Goal: Task Accomplishment & Management: Manage account settings

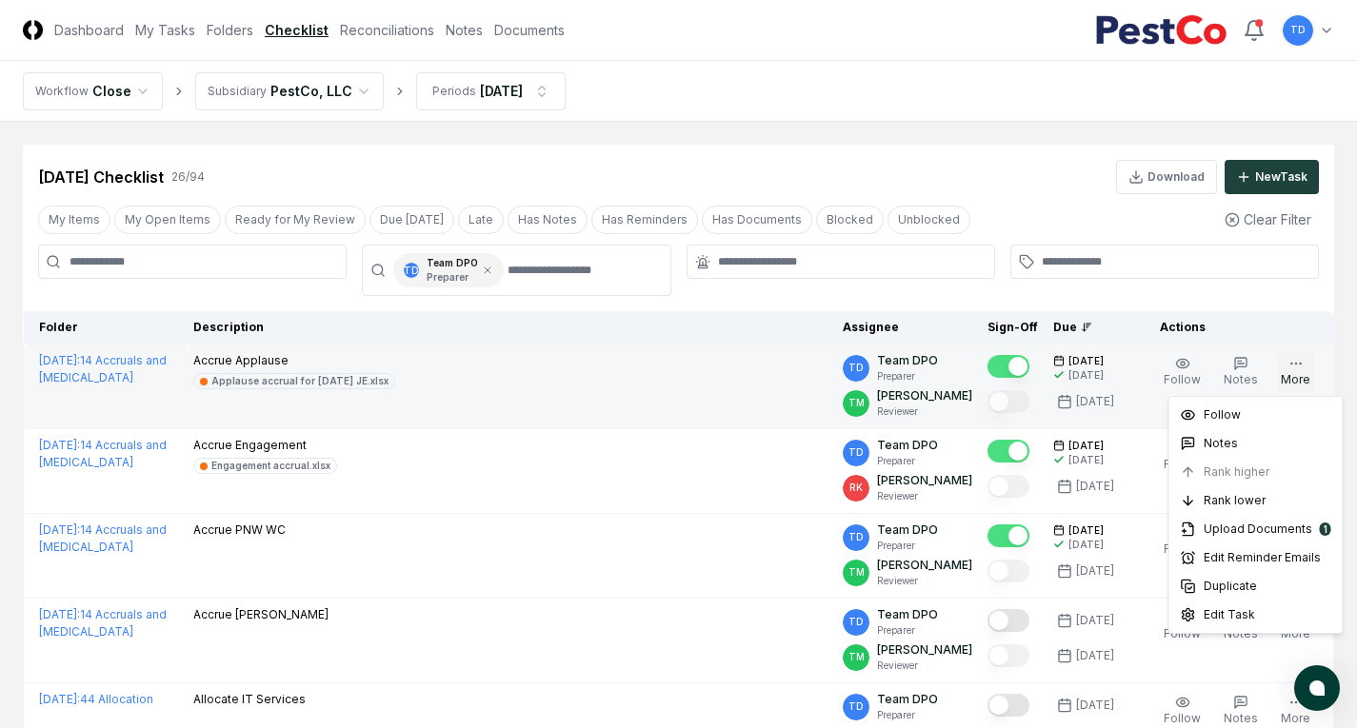
click at [1287, 374] on button "More" at bounding box center [1295, 372] width 37 height 40
click at [686, 400] on td "Accrue Applause Applause accrual for [DATE] JE.xlsx" at bounding box center [511, 387] width 650 height 85
click at [1290, 365] on icon "button" at bounding box center [1295, 363] width 15 height 15
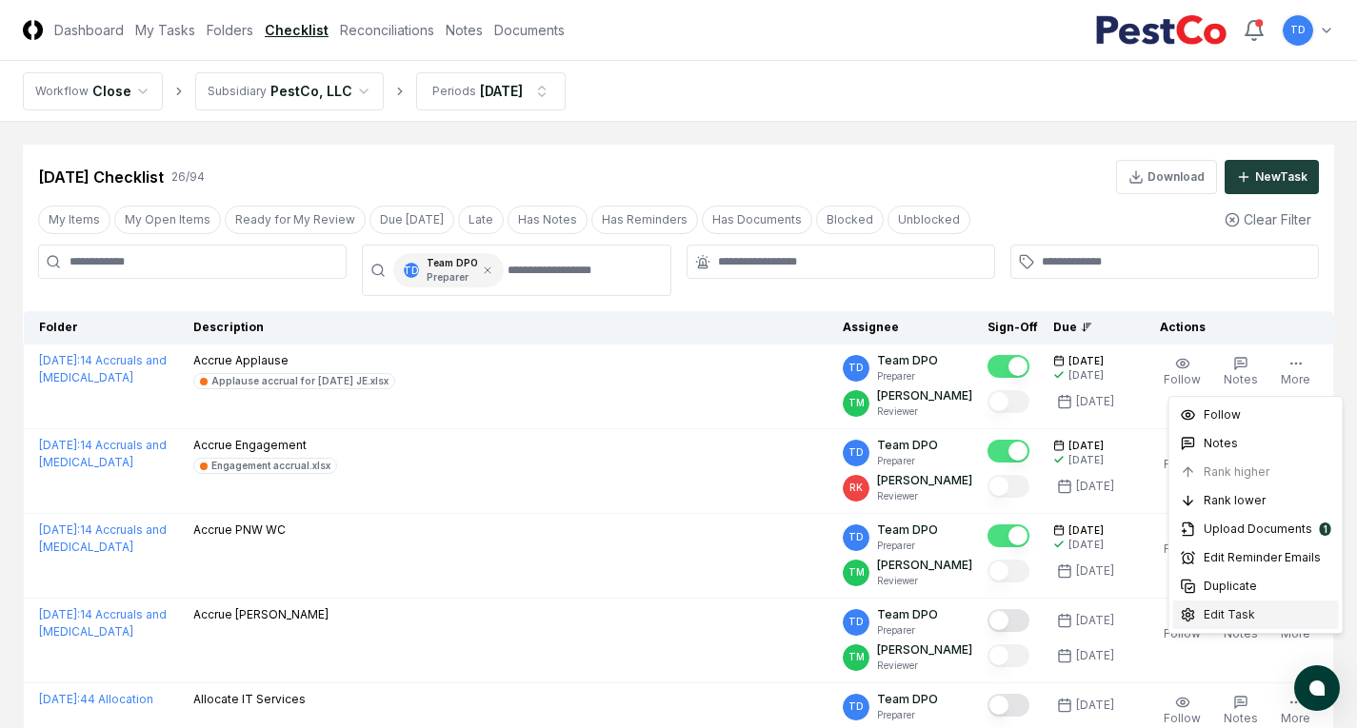
click at [1284, 609] on div "Edit Task" at bounding box center [1256, 615] width 166 height 29
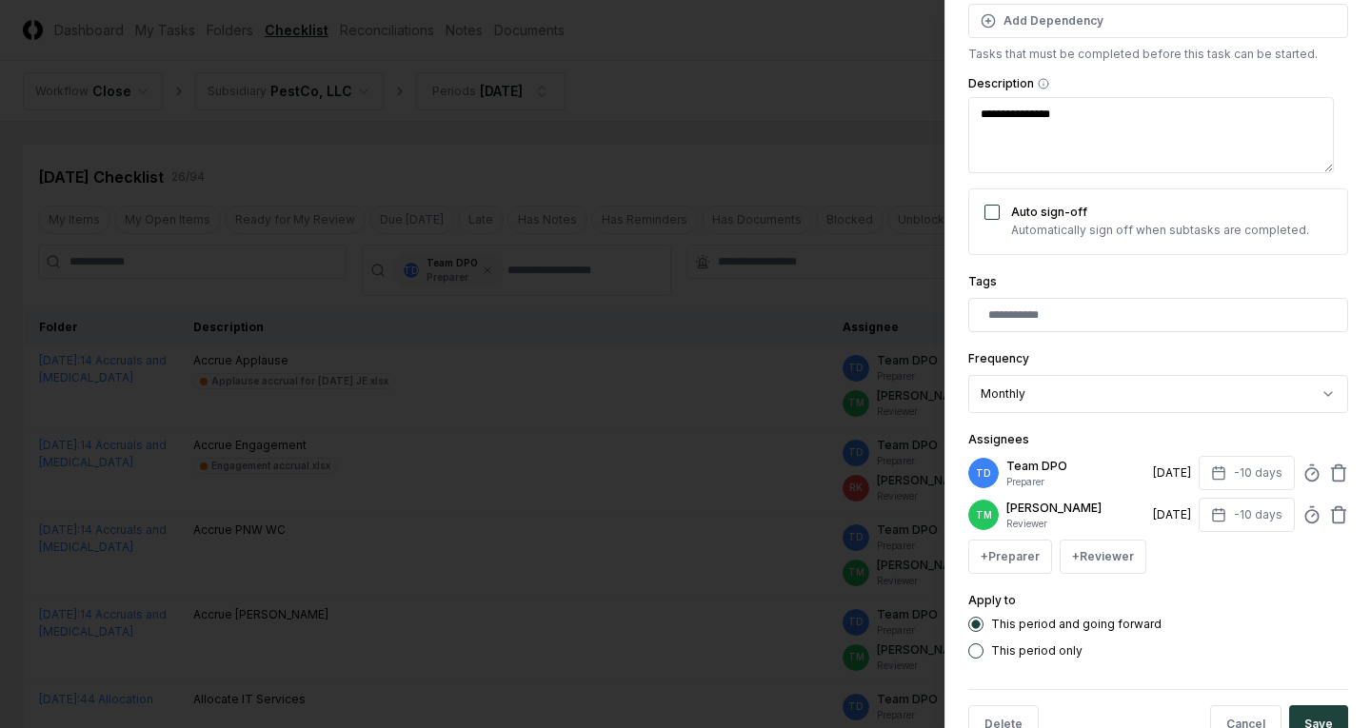
scroll to position [286, 0]
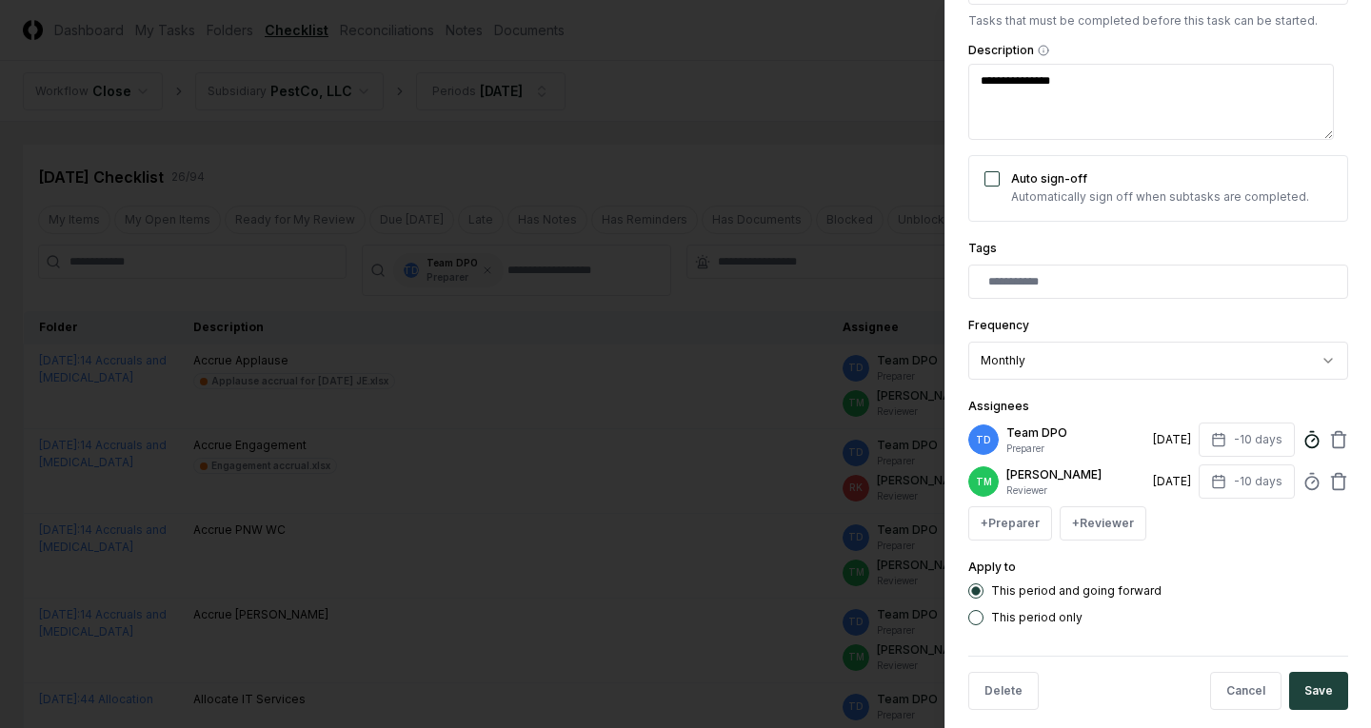
click at [1303, 443] on icon at bounding box center [1312, 439] width 19 height 19
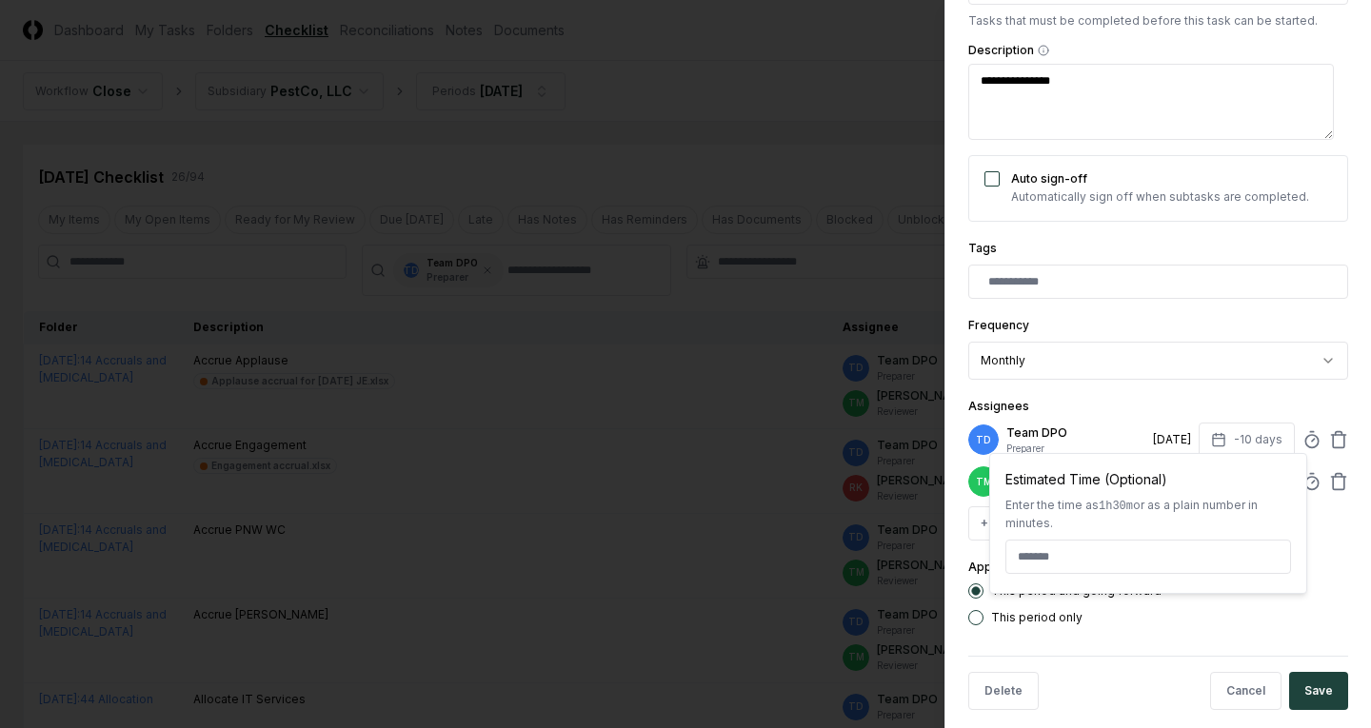
type input "*"
type input "******"
click at [1266, 626] on div "This period only" at bounding box center [1158, 617] width 380 height 15
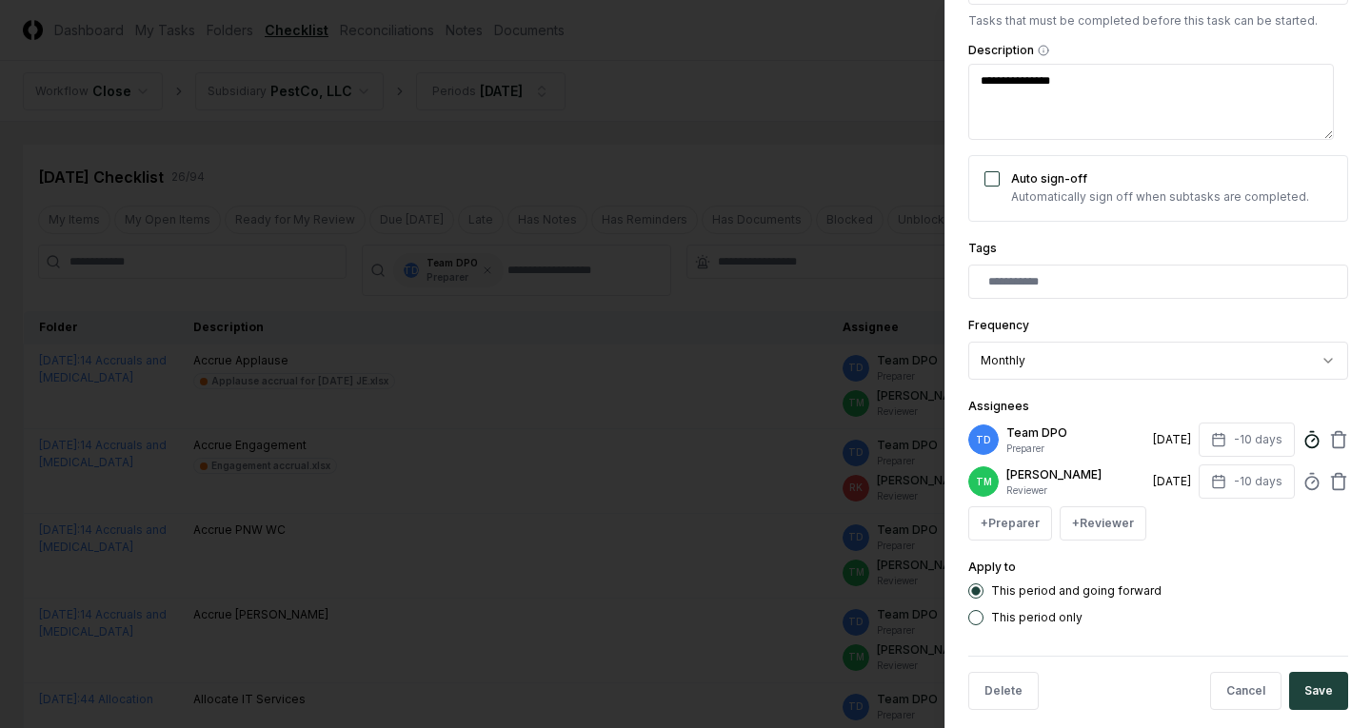
click at [1306, 447] on circle at bounding box center [1312, 441] width 12 height 12
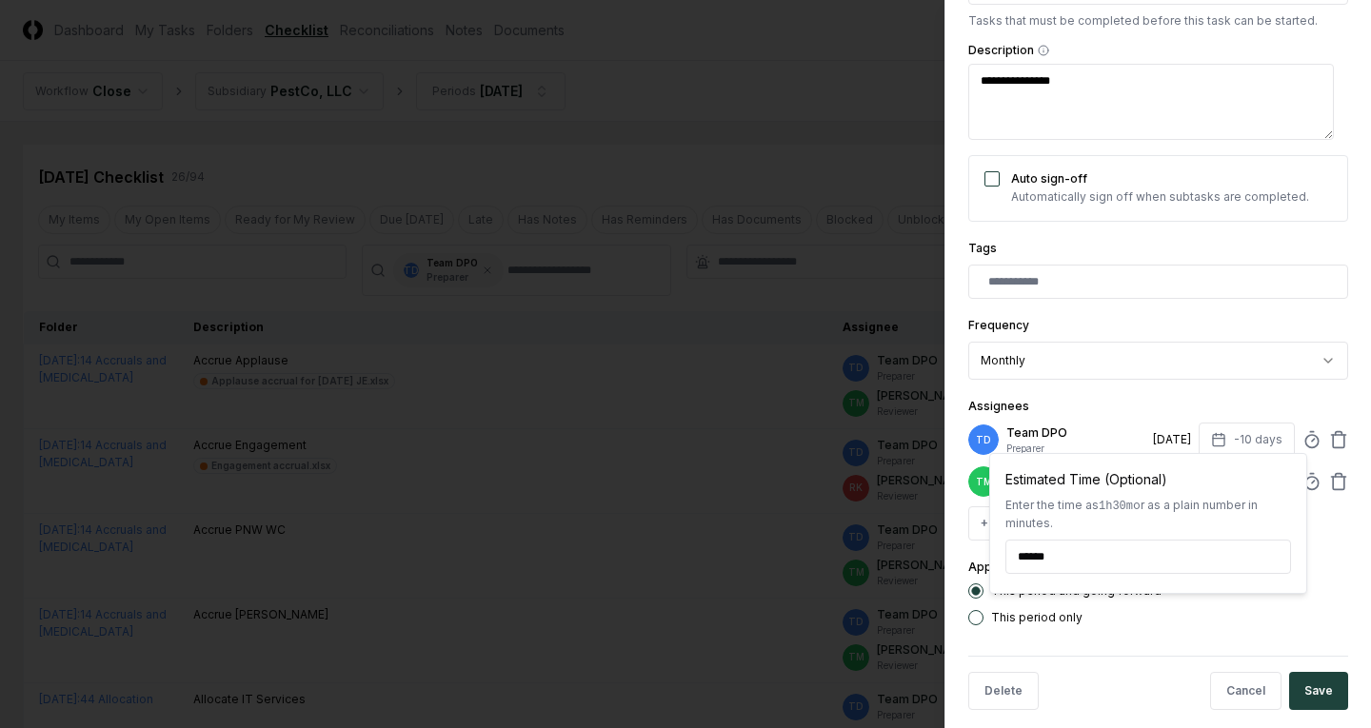
click at [1047, 551] on input "******" at bounding box center [1149, 557] width 286 height 34
type input "******"
click at [1322, 541] on div "+ Preparer + Reviewer" at bounding box center [1158, 524] width 380 height 34
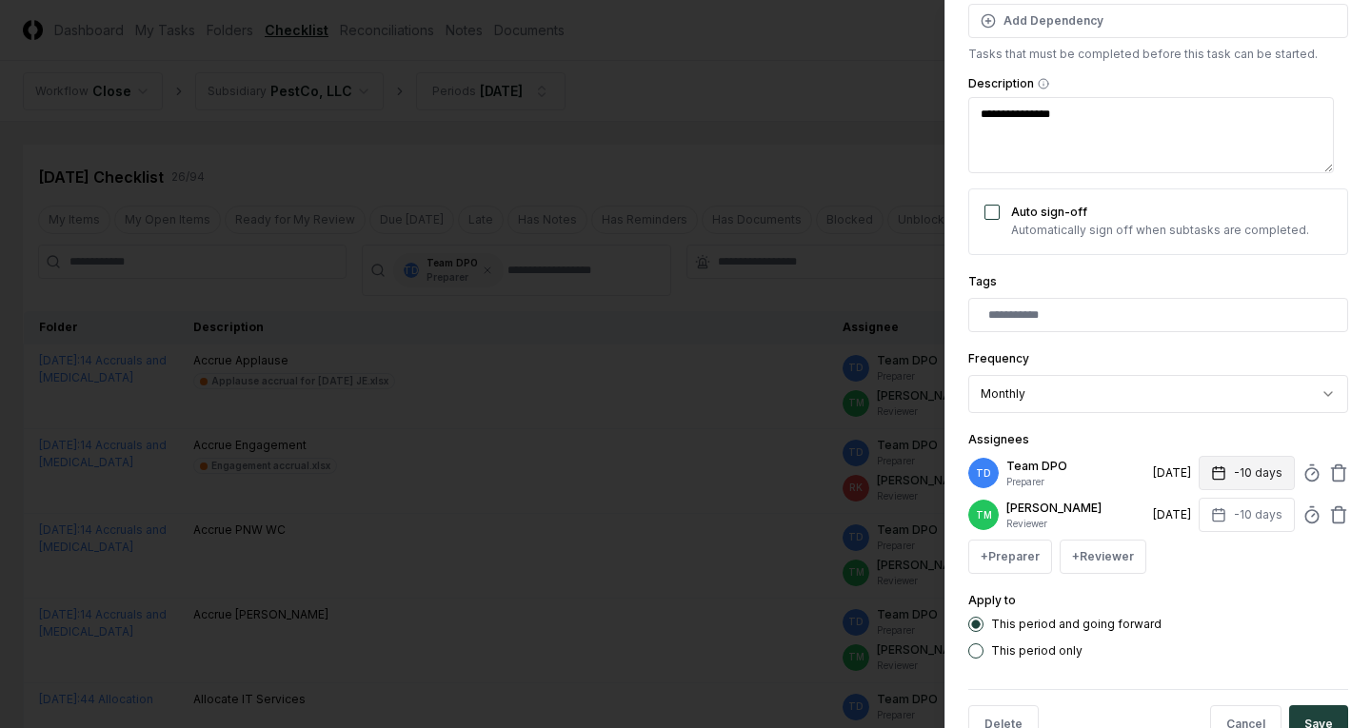
scroll to position [320, 0]
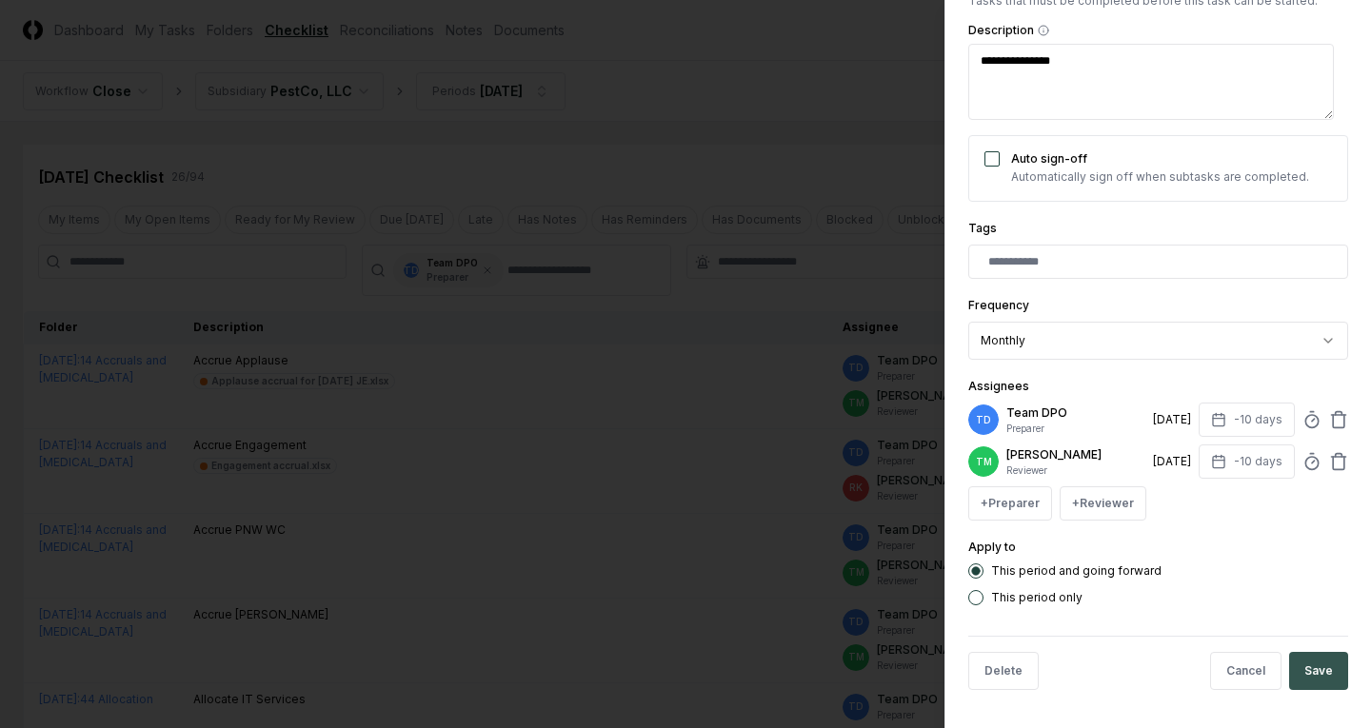
click at [1325, 668] on button "Save" at bounding box center [1318, 671] width 59 height 38
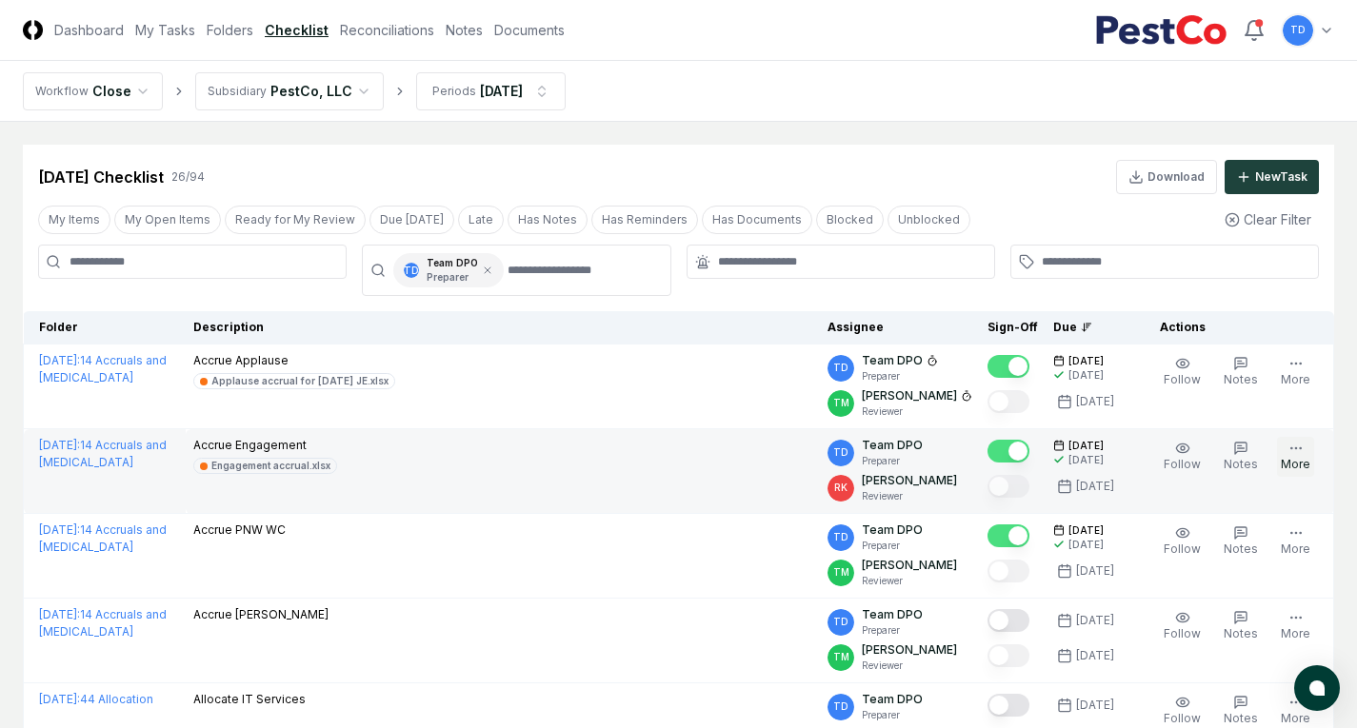
click at [1300, 454] on icon "button" at bounding box center [1295, 448] width 15 height 15
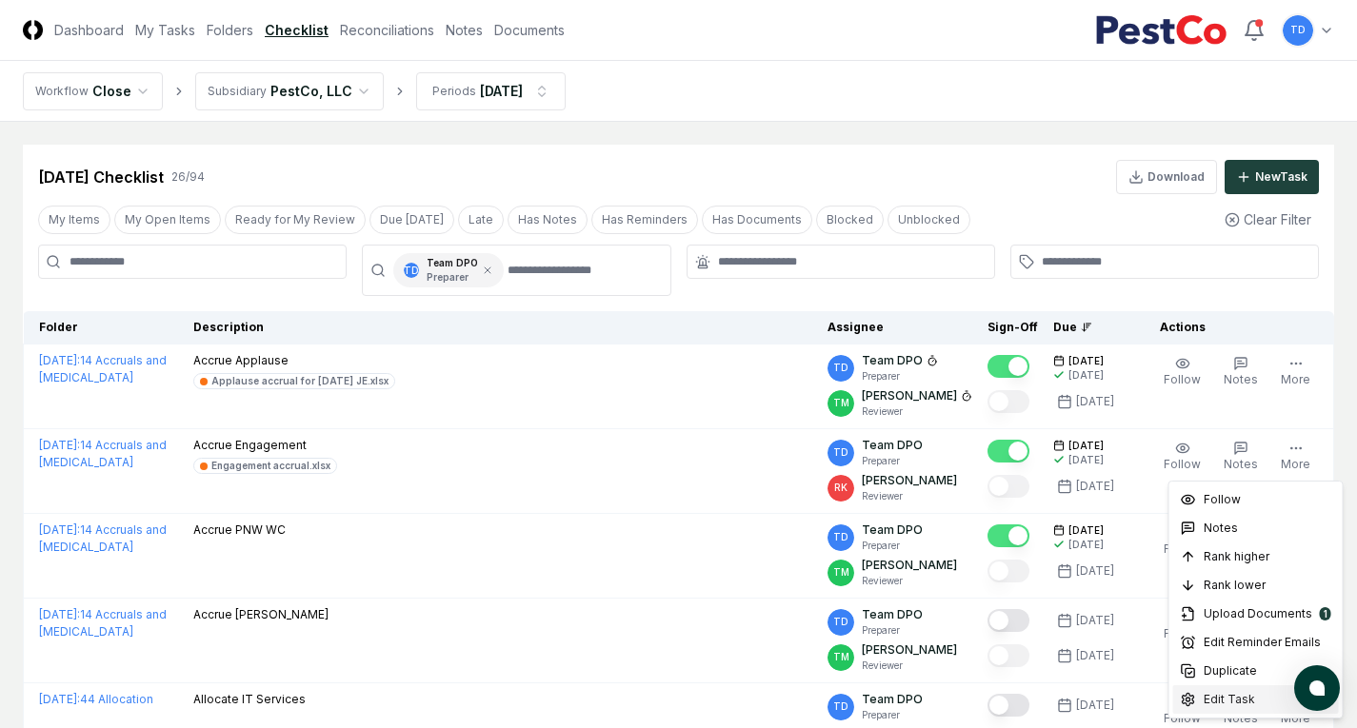
click at [1227, 695] on span "Edit Task" at bounding box center [1229, 699] width 51 height 17
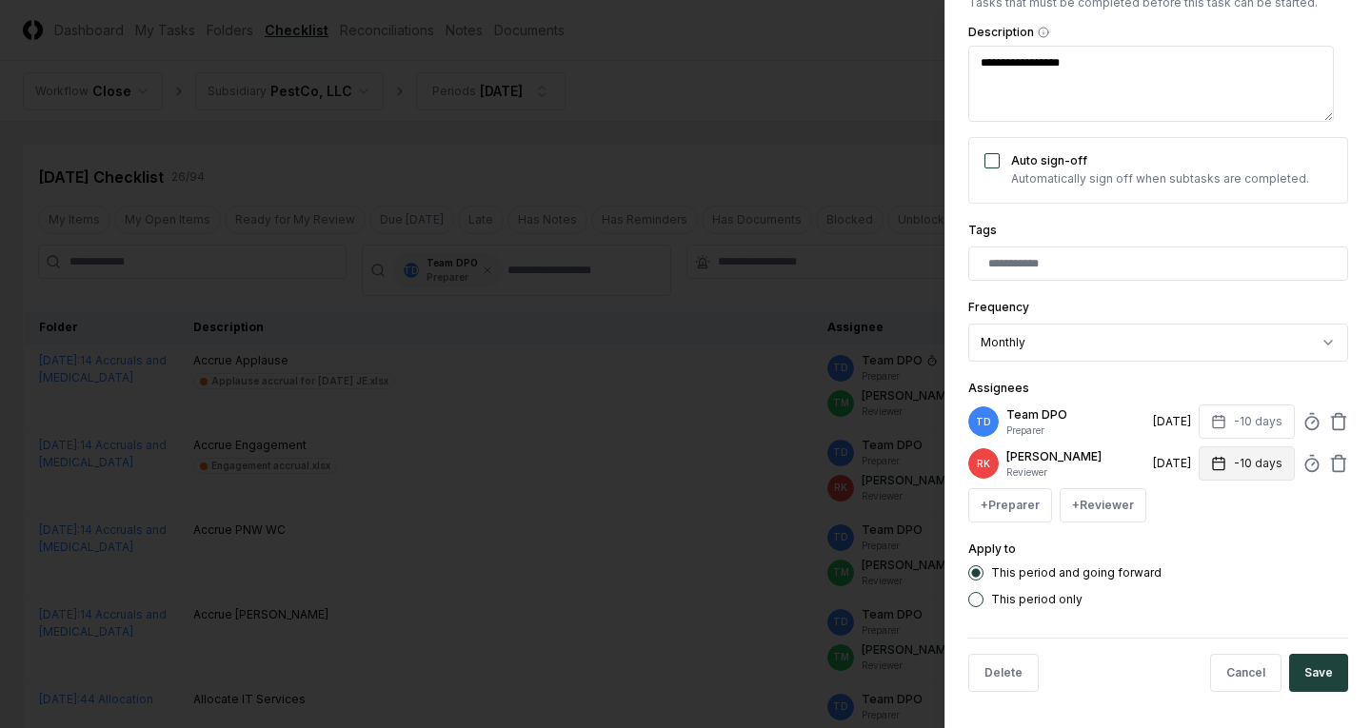
scroll to position [306, 0]
click at [1306, 419] on circle at bounding box center [1312, 421] width 12 height 12
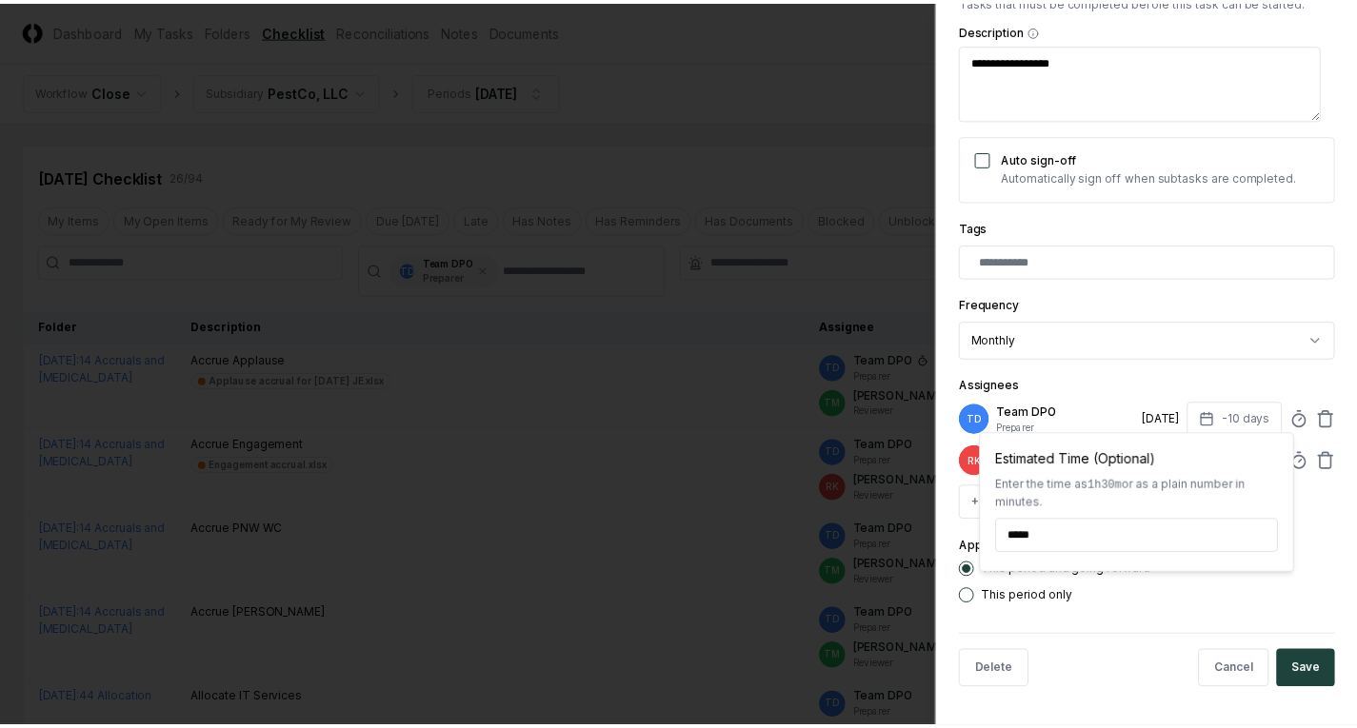
scroll to position [329, 0]
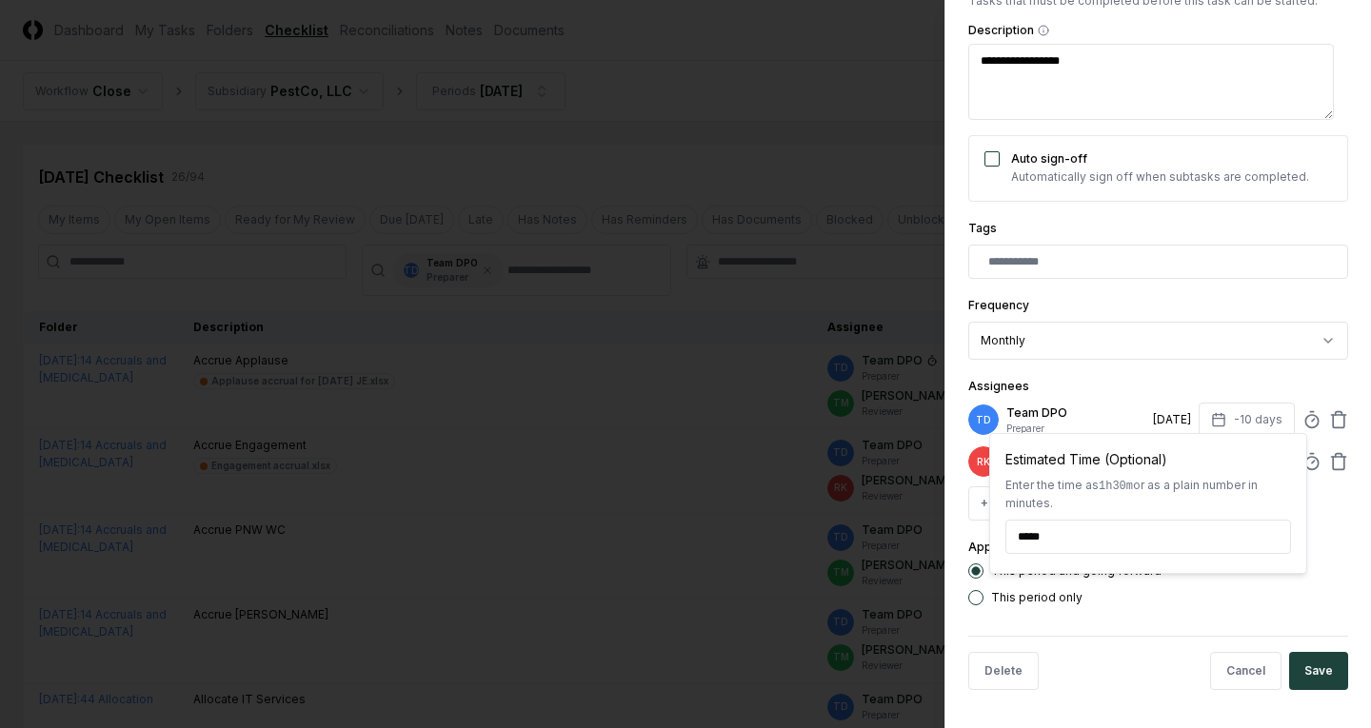
type input "******"
click at [1247, 365] on div "**********" at bounding box center [1158, 177] width 380 height 858
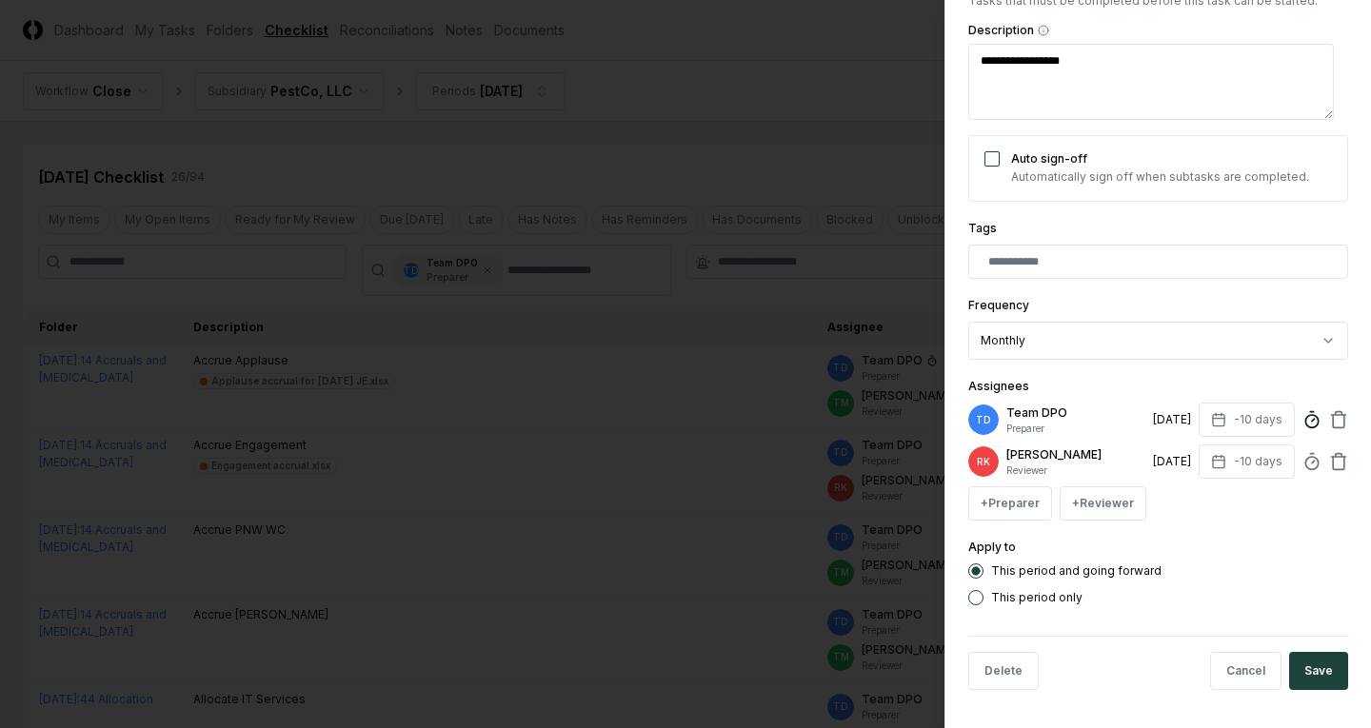
click at [1304, 426] on icon at bounding box center [1312, 419] width 19 height 19
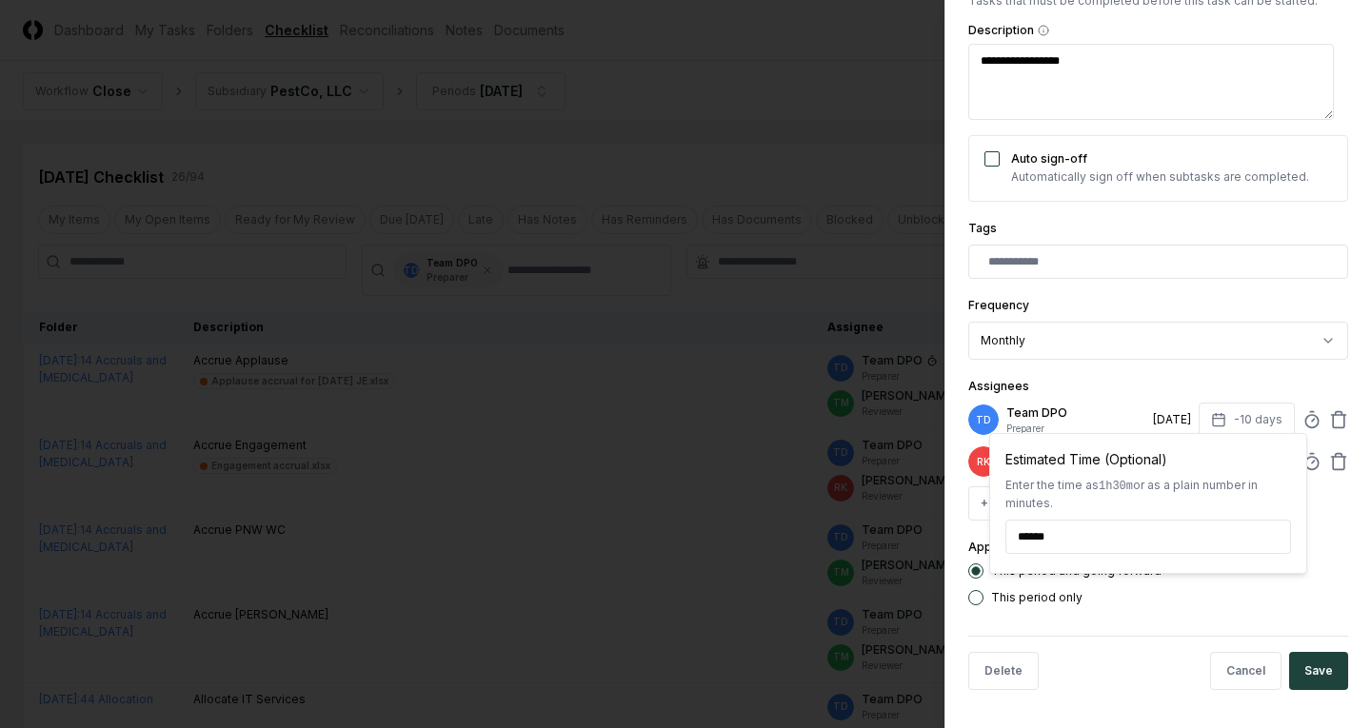
click at [1338, 567] on div "**********" at bounding box center [1158, 364] width 427 height 728
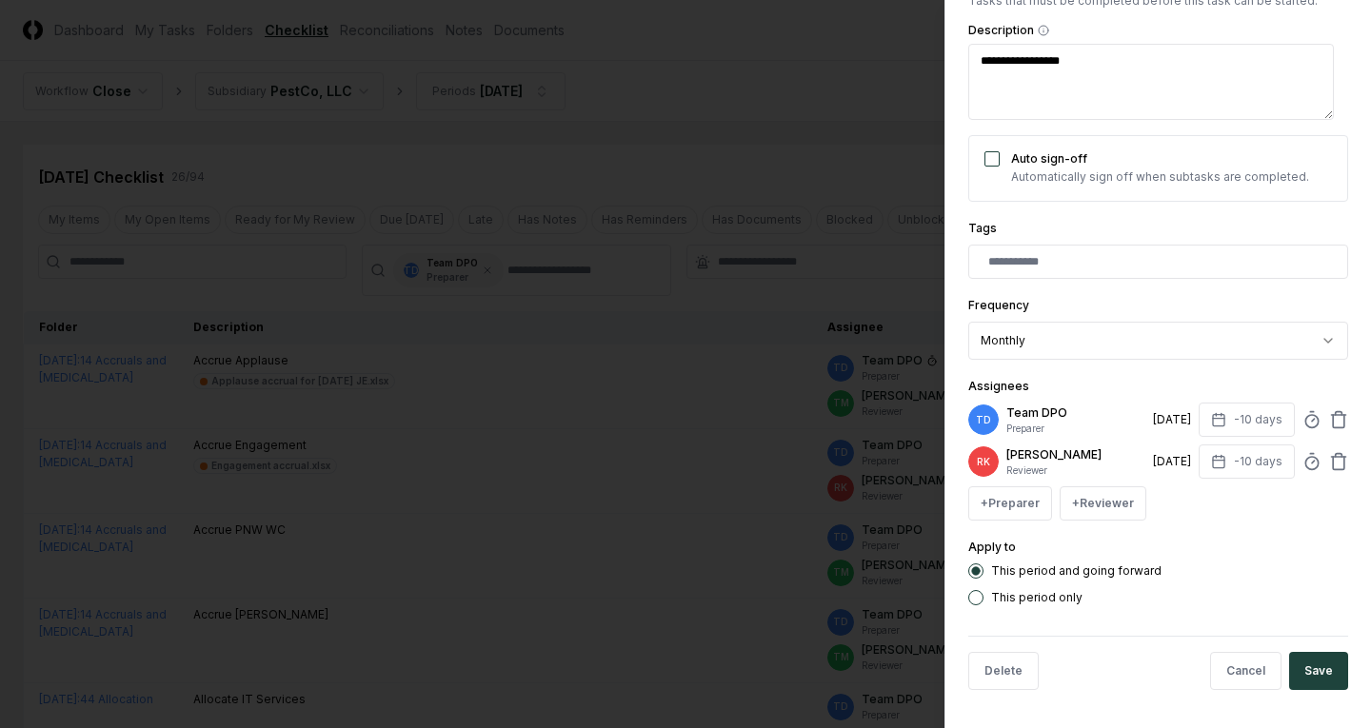
click at [1301, 665] on button "Save" at bounding box center [1318, 671] width 59 height 38
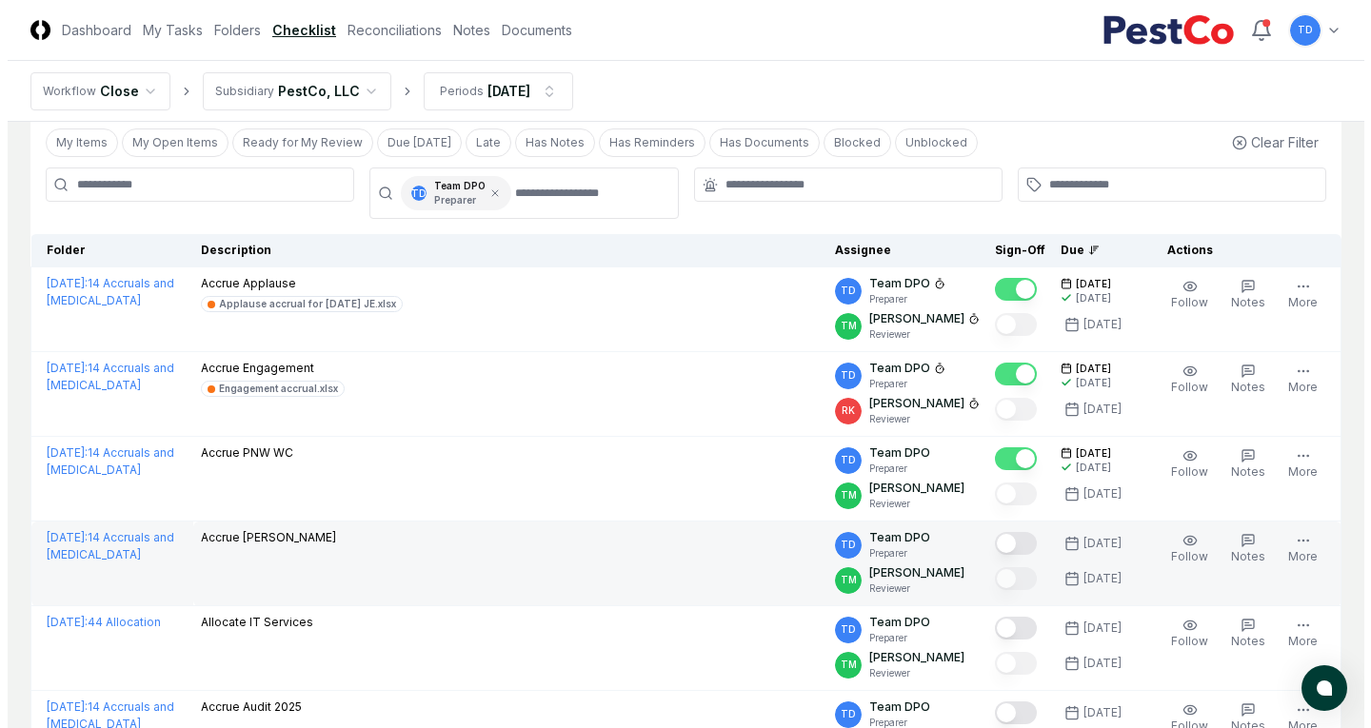
scroll to position [95, 0]
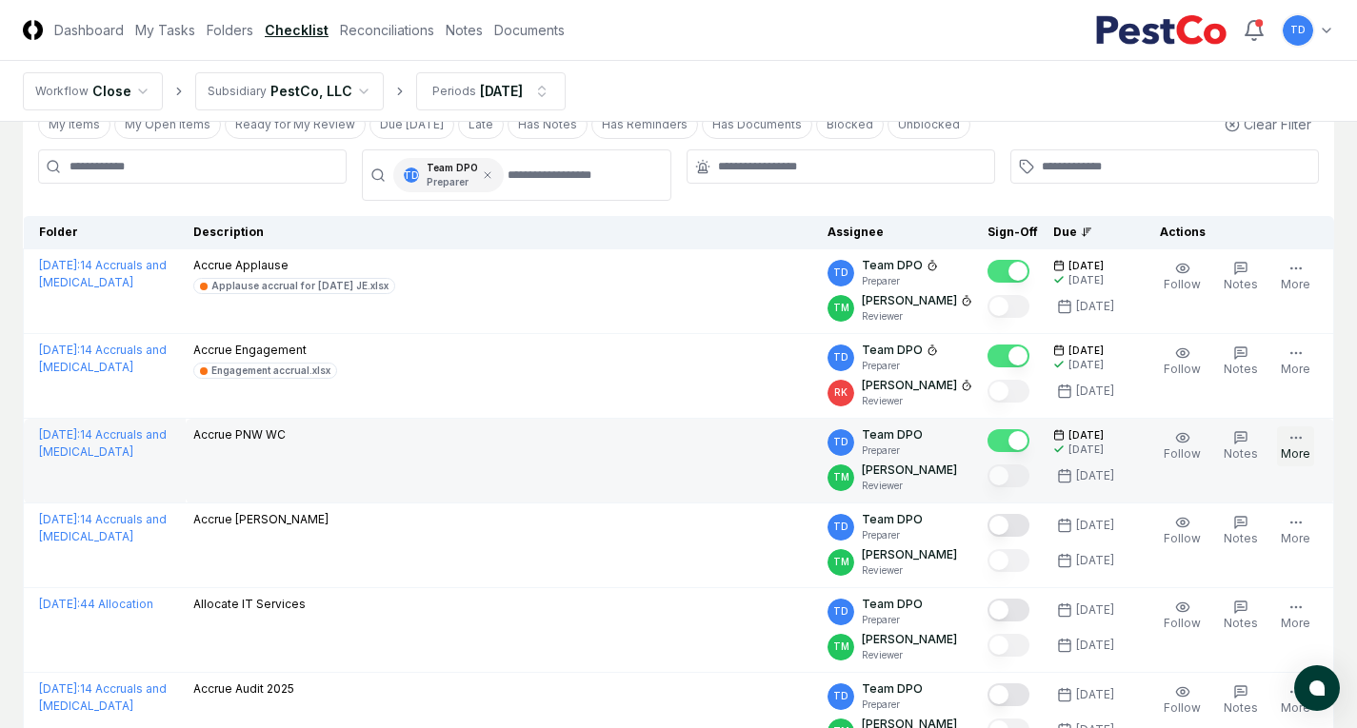
click at [1302, 449] on button "More" at bounding box center [1295, 447] width 37 height 40
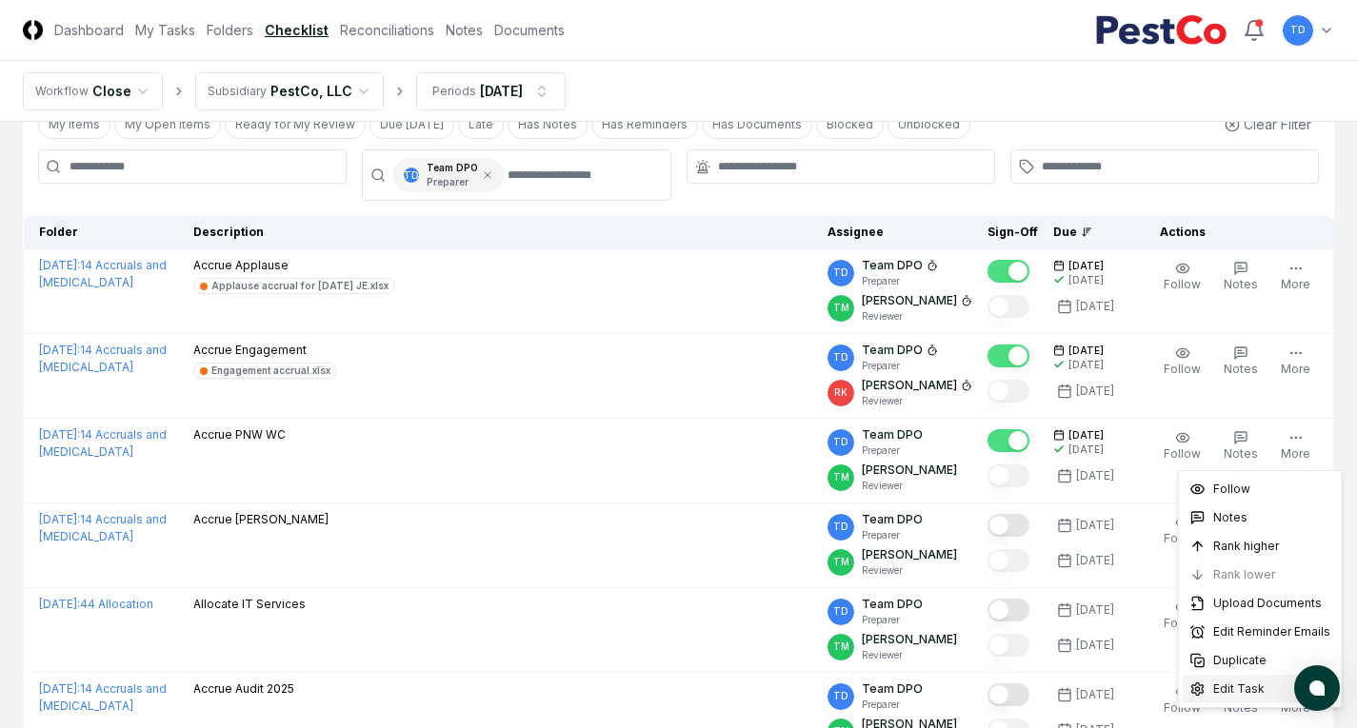
click at [1209, 688] on div "Edit Task" at bounding box center [1260, 689] width 155 height 29
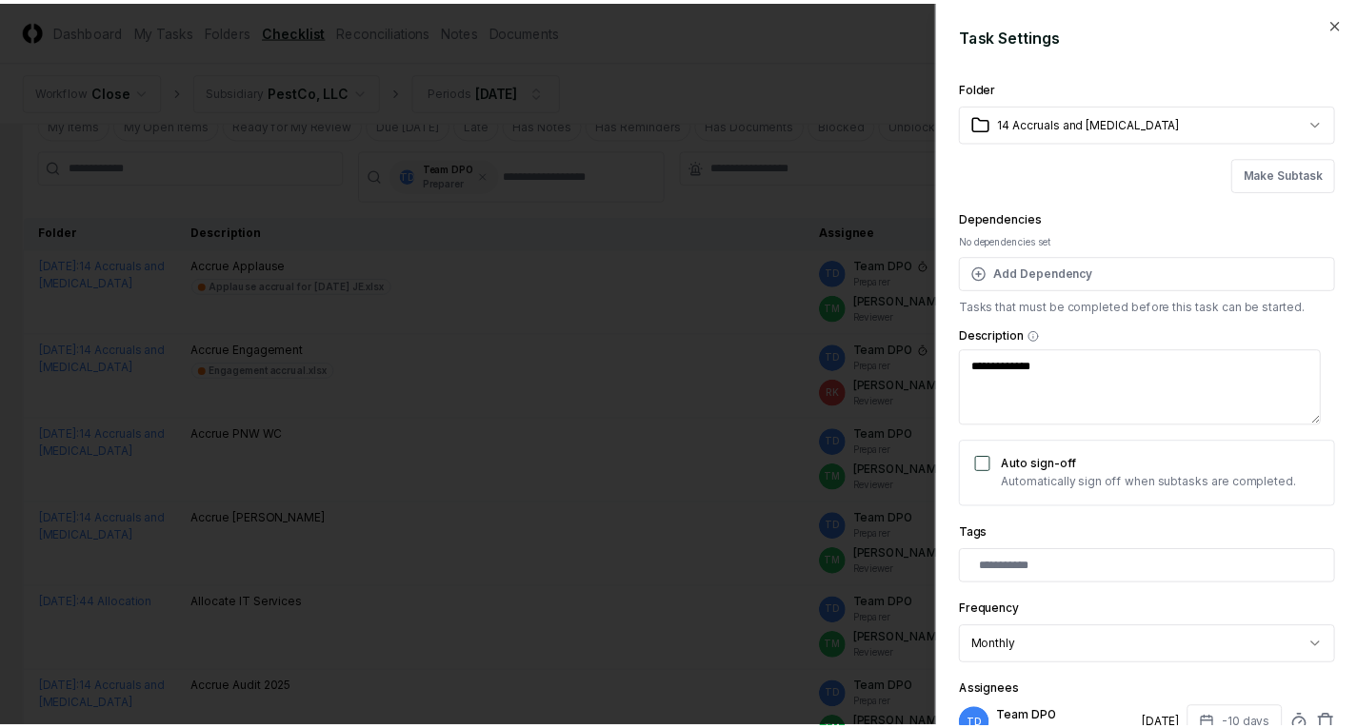
scroll to position [286, 0]
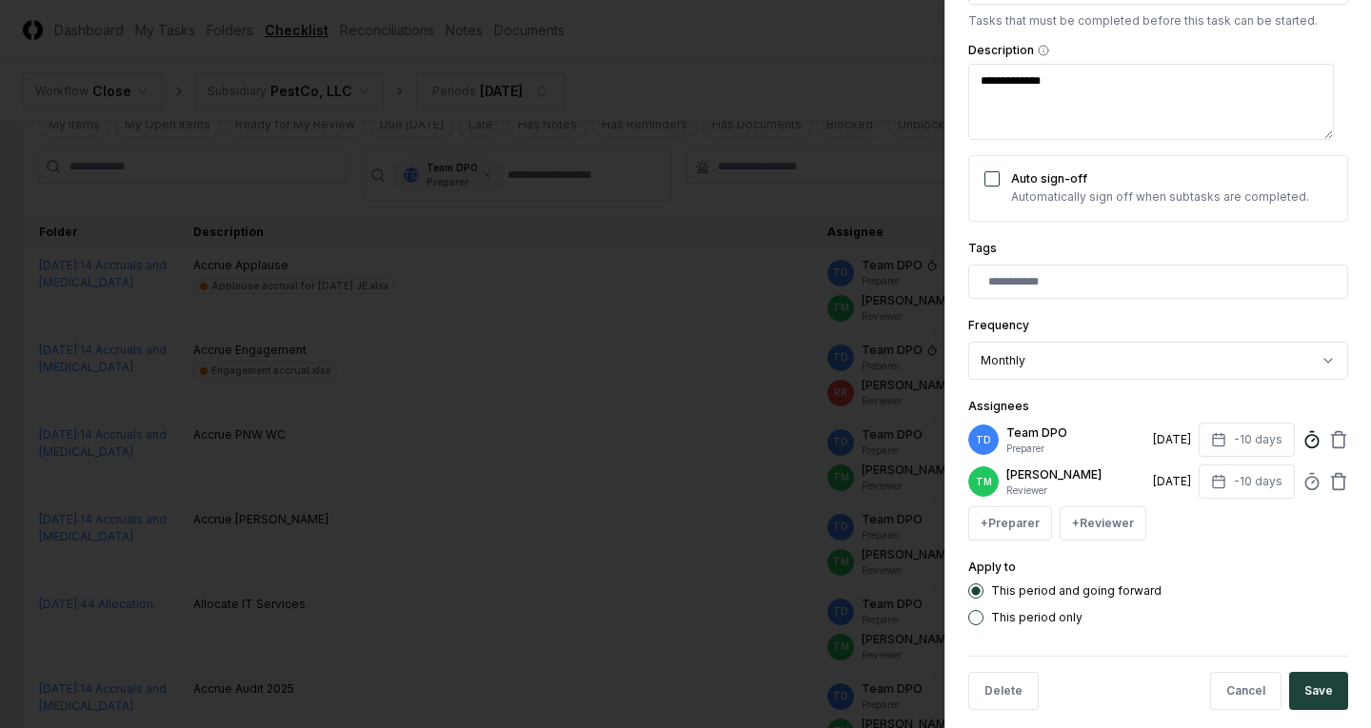
click at [1303, 447] on icon at bounding box center [1312, 439] width 19 height 19
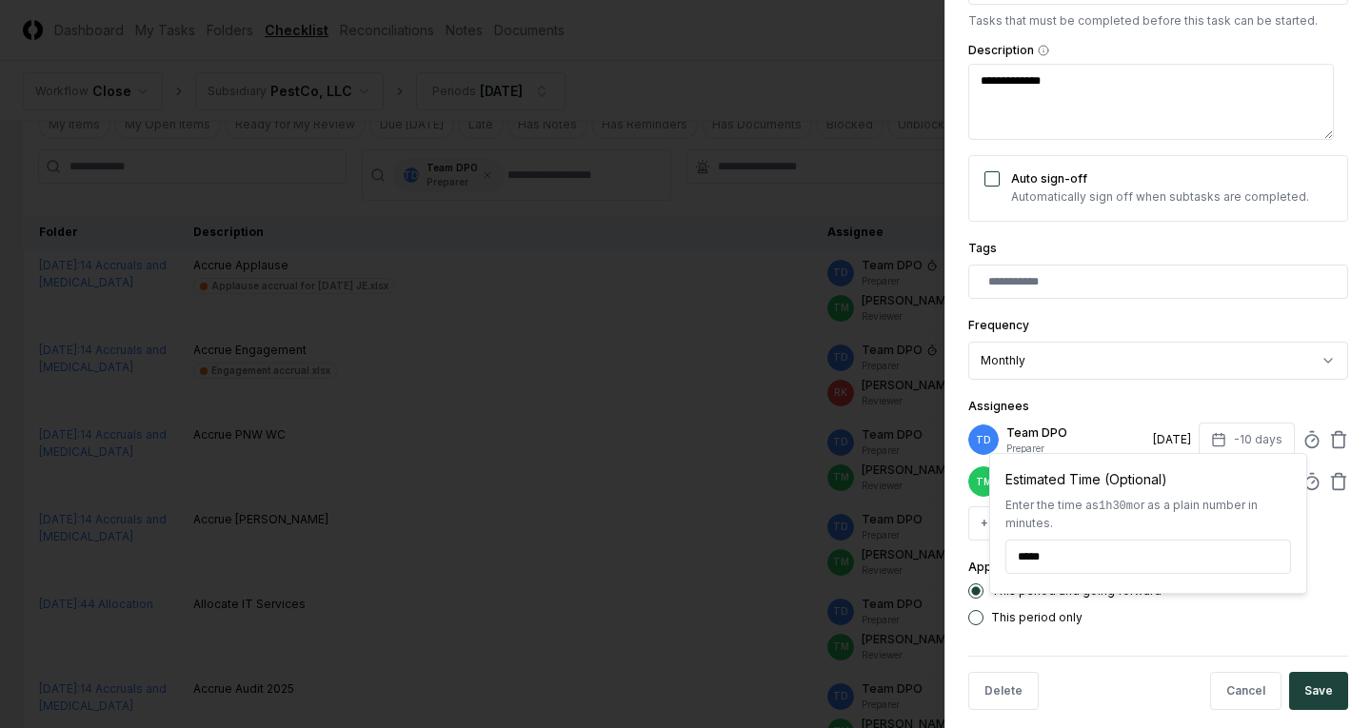
type input "******"
click at [1240, 656] on form "**********" at bounding box center [1158, 231] width 380 height 988
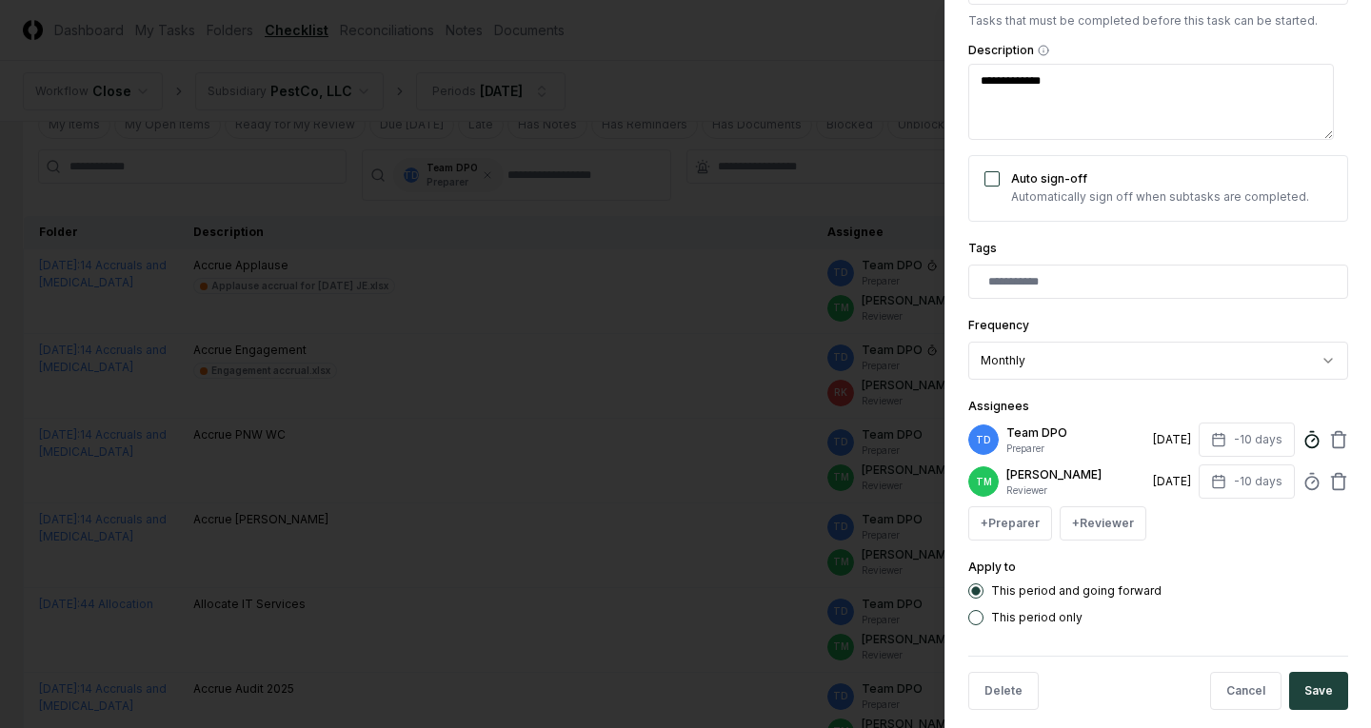
click at [1306, 439] on circle at bounding box center [1312, 441] width 12 height 12
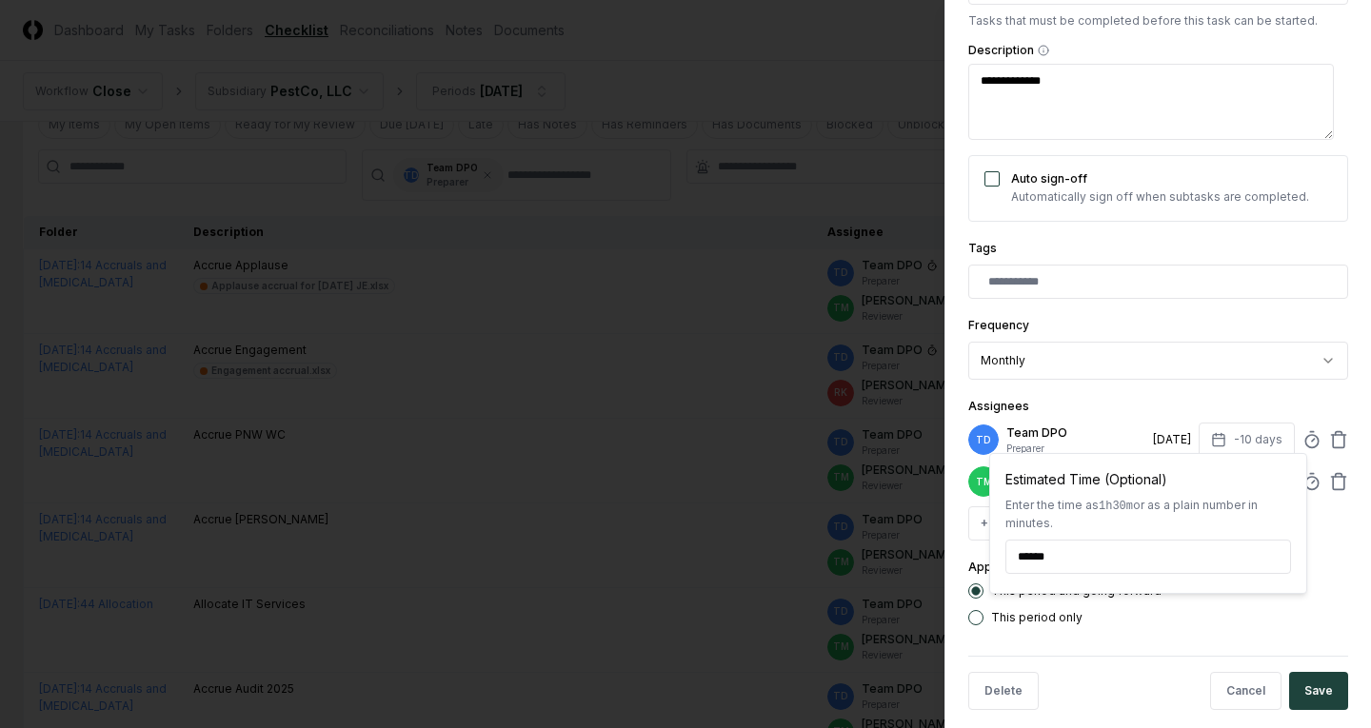
click at [1237, 622] on div "This period and going forward This period only" at bounding box center [1158, 605] width 380 height 42
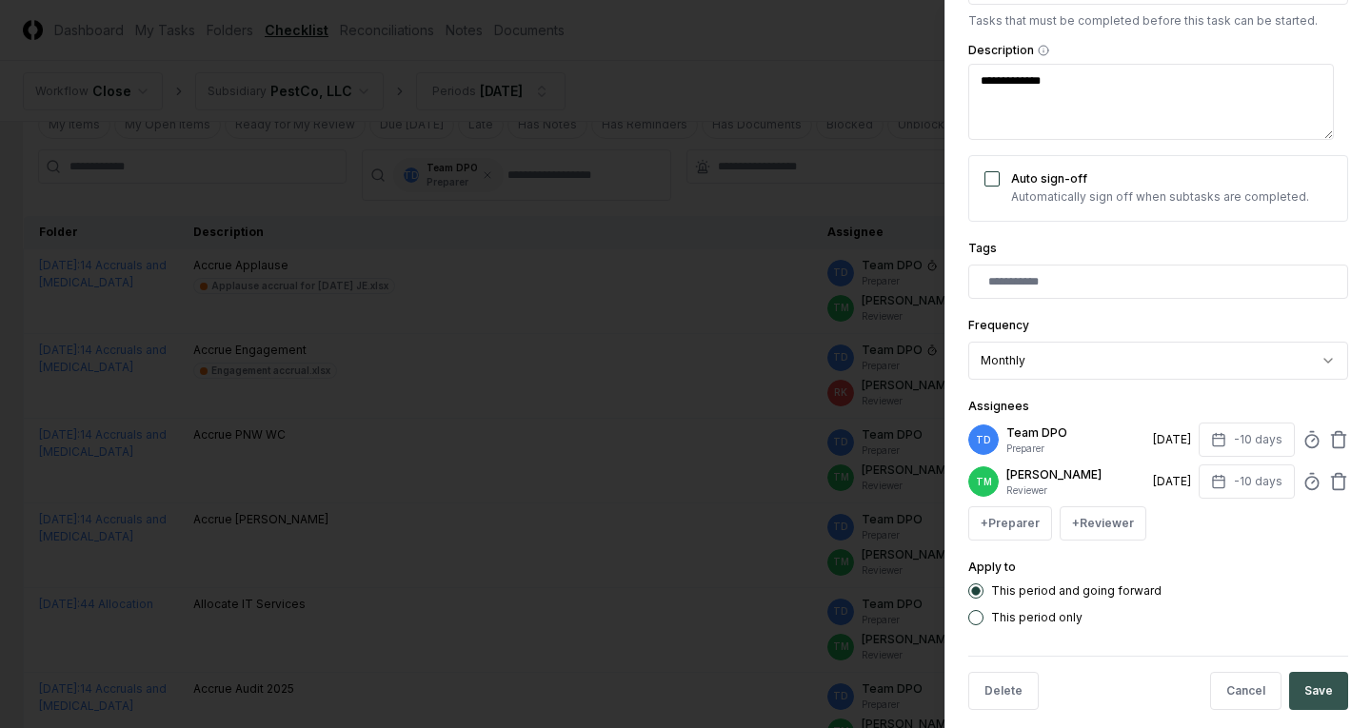
click at [1301, 702] on button "Save" at bounding box center [1318, 691] width 59 height 38
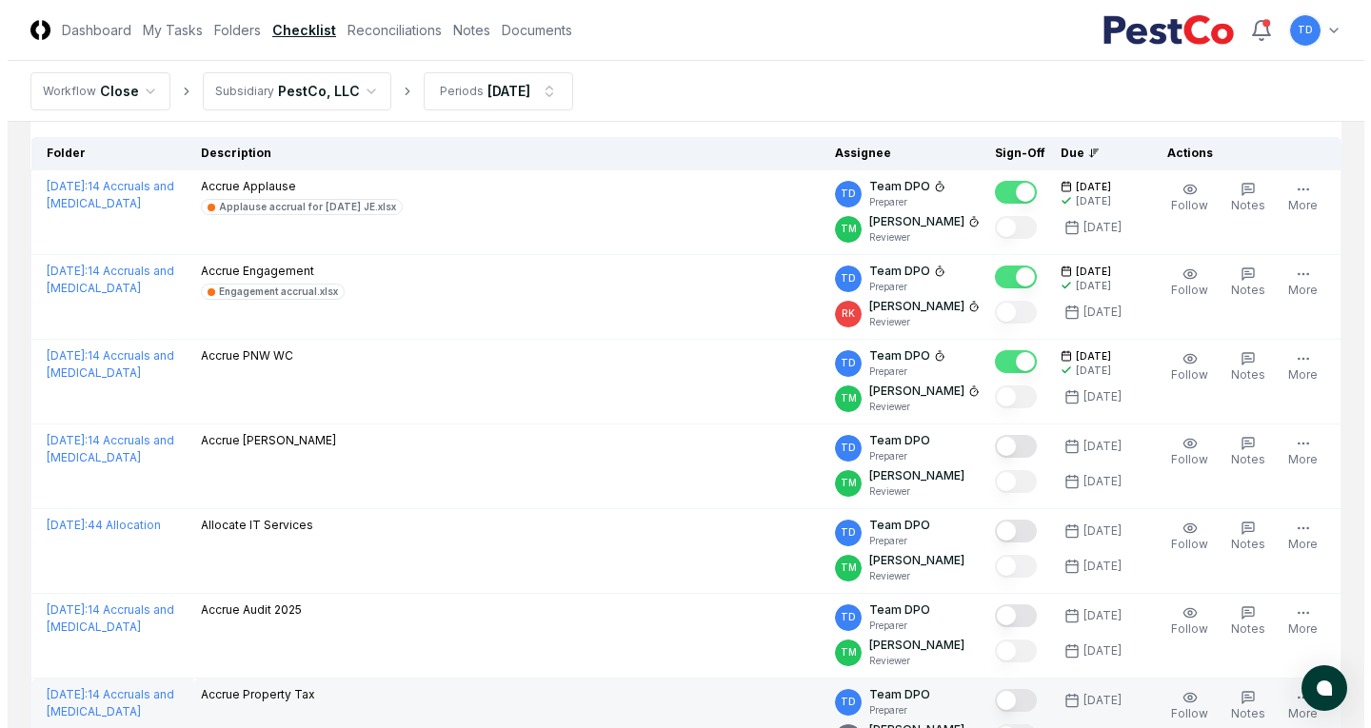
scroll to position [0, 0]
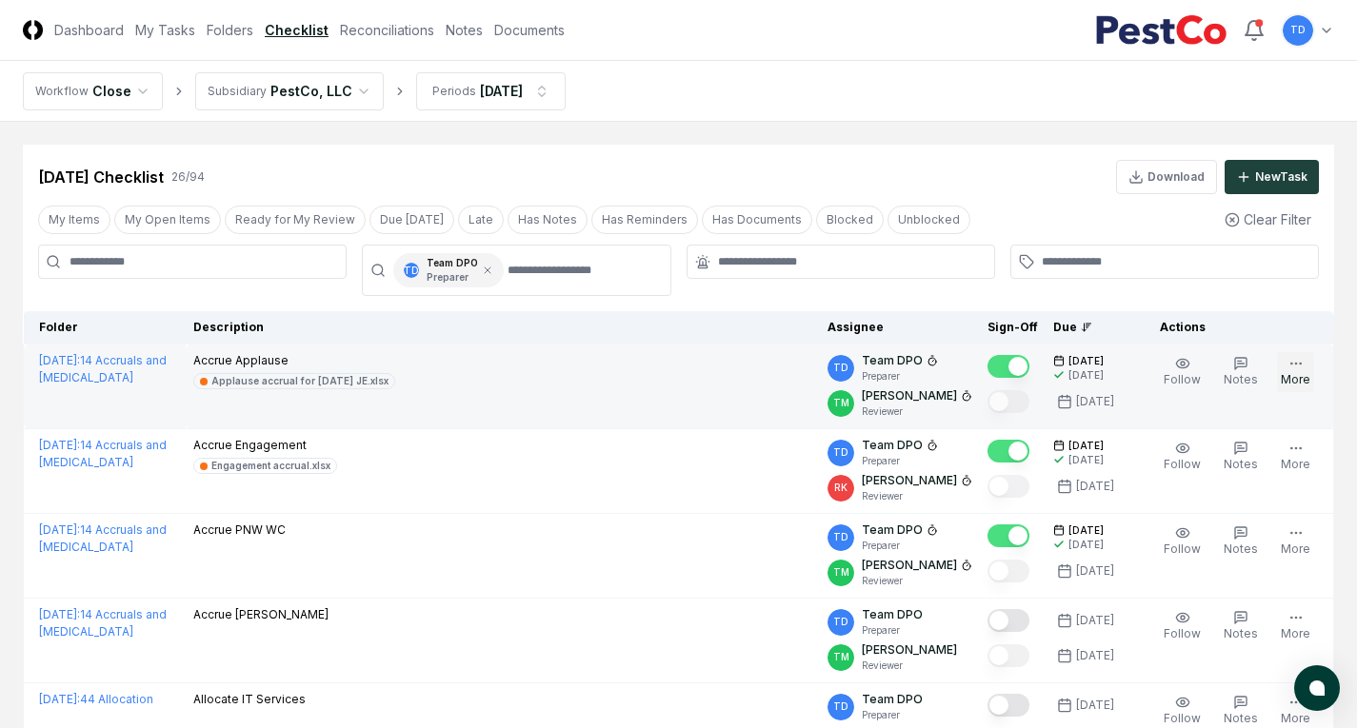
click at [1291, 368] on icon "button" at bounding box center [1295, 363] width 15 height 15
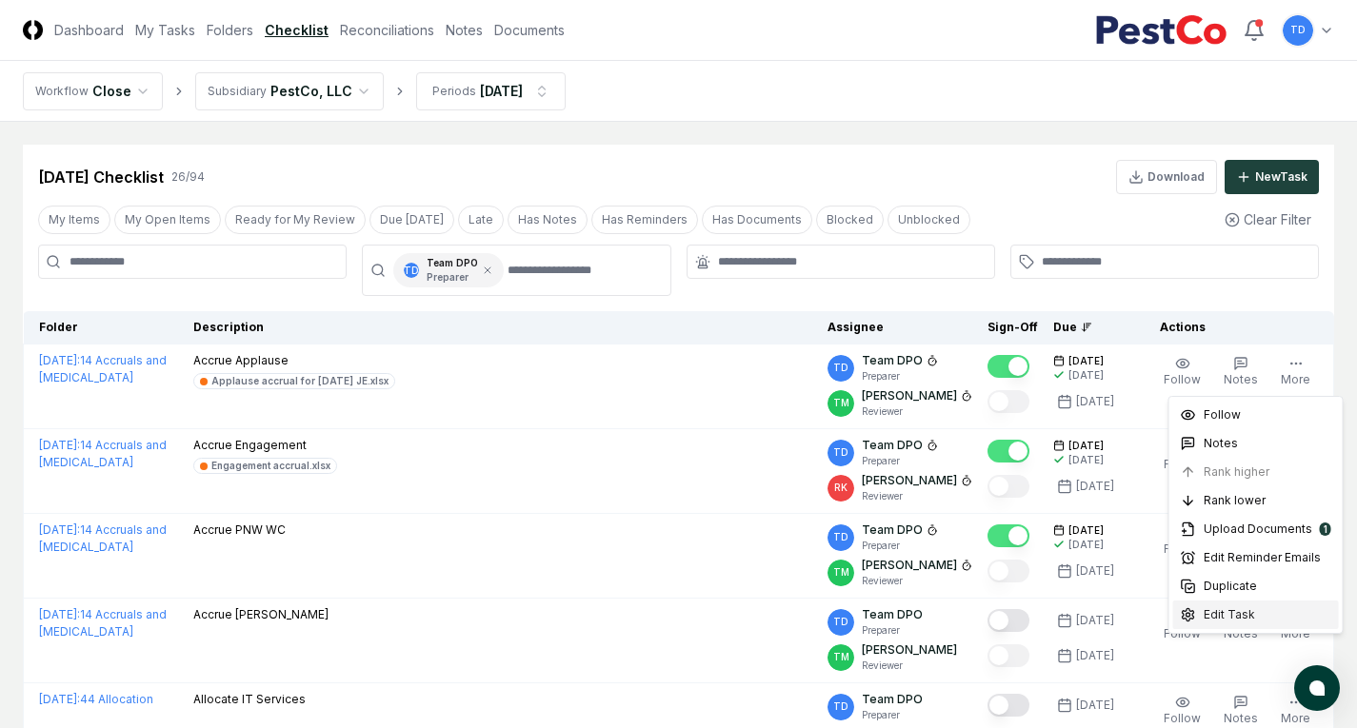
click at [1238, 609] on span "Edit Task" at bounding box center [1229, 615] width 51 height 17
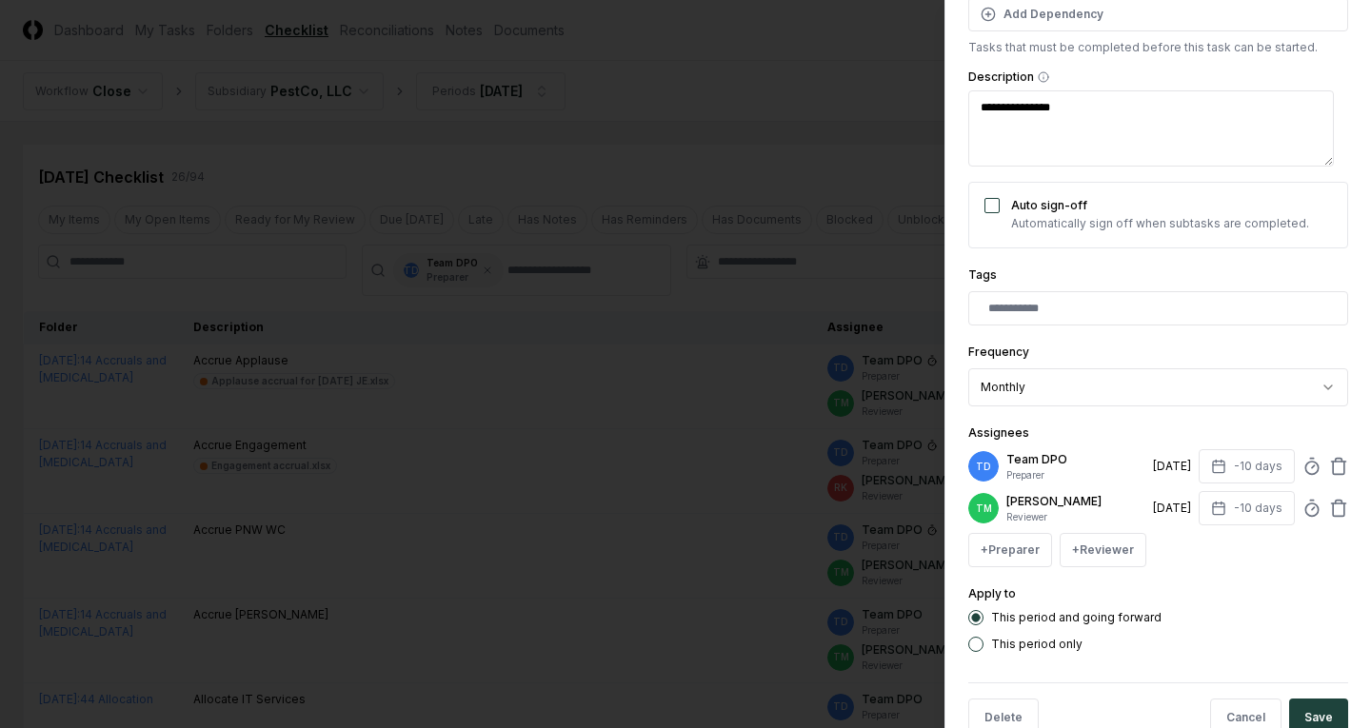
scroll to position [320, 0]
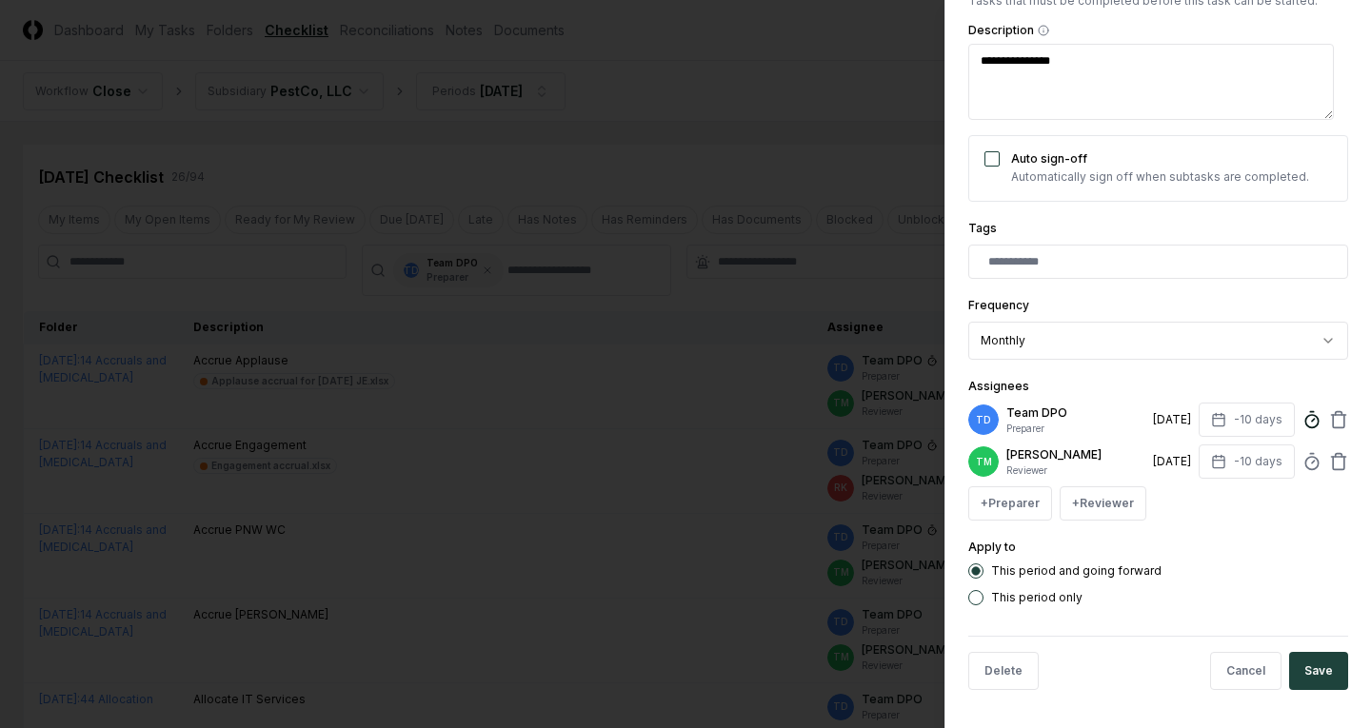
click at [1306, 415] on circle at bounding box center [1312, 421] width 12 height 12
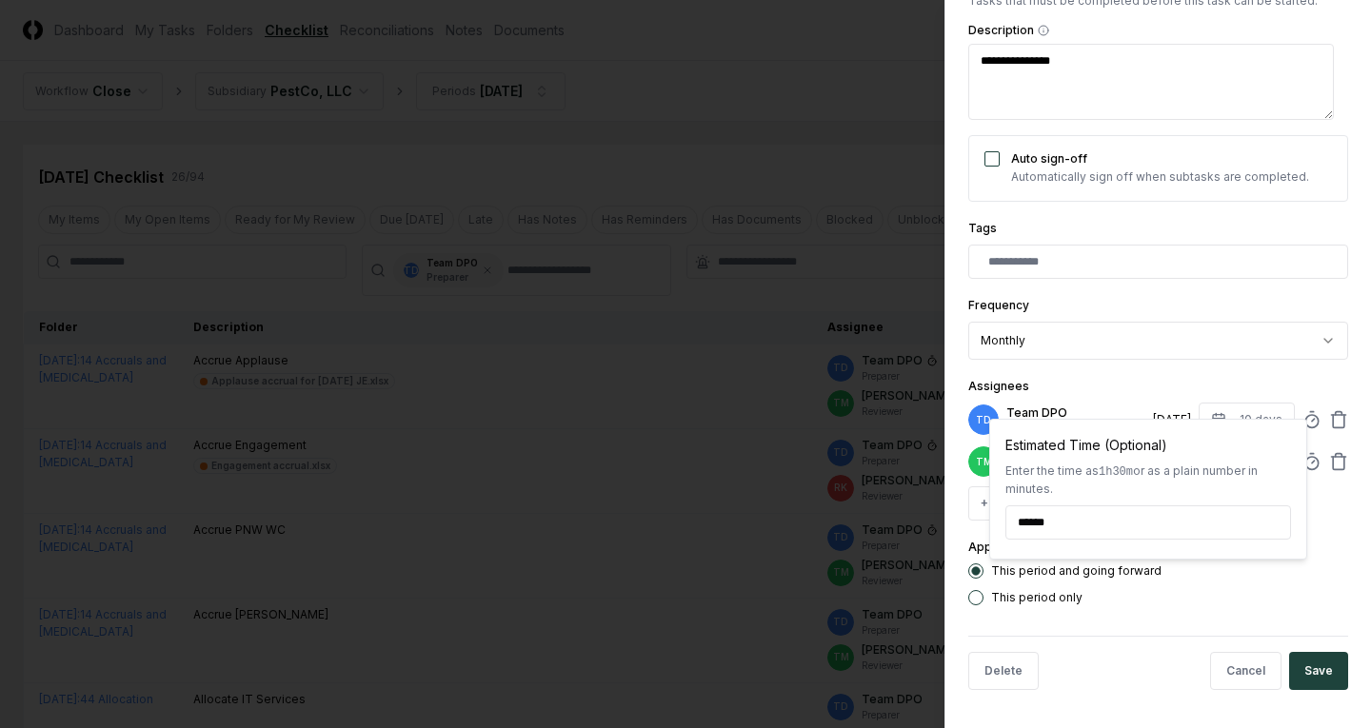
click at [1103, 375] on div "Assignees TD Team DPO Preparer [DATE] -10 days Estimated Time (Optional) Enter …" at bounding box center [1158, 448] width 380 height 146
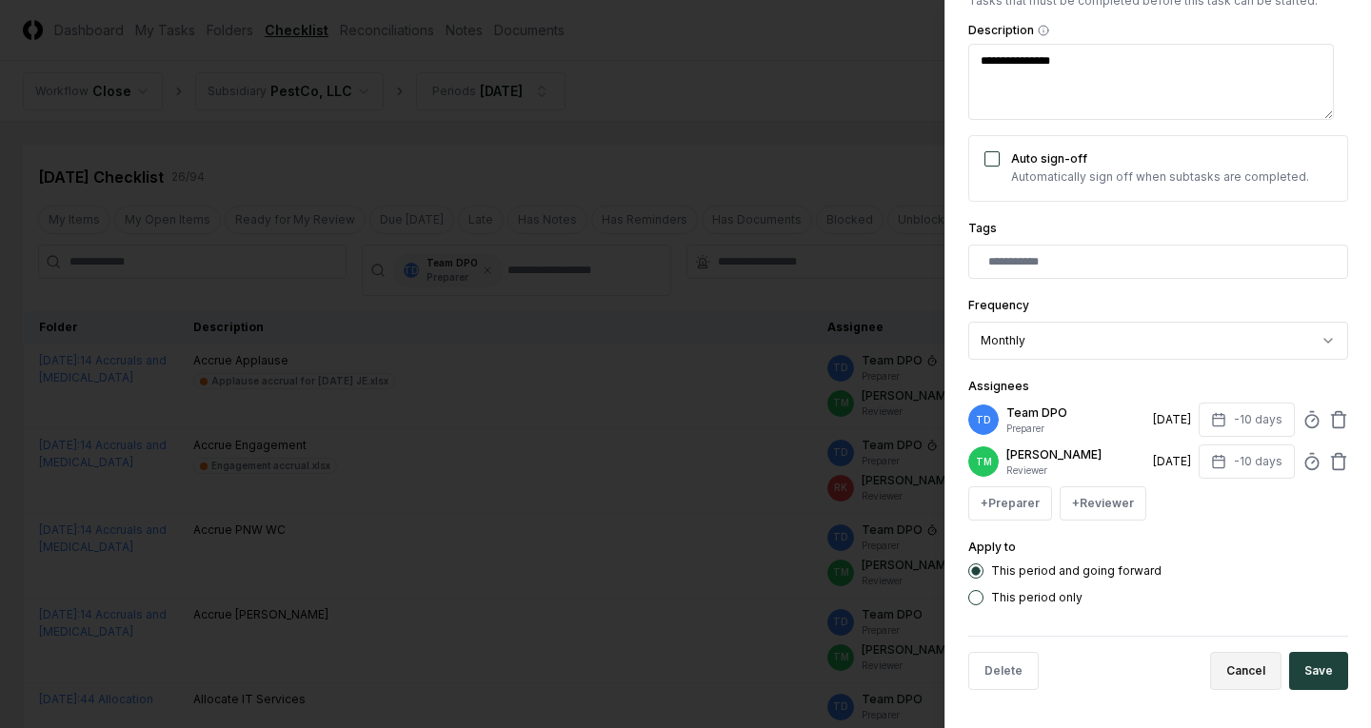
click at [1210, 675] on button "Cancel" at bounding box center [1245, 671] width 71 height 38
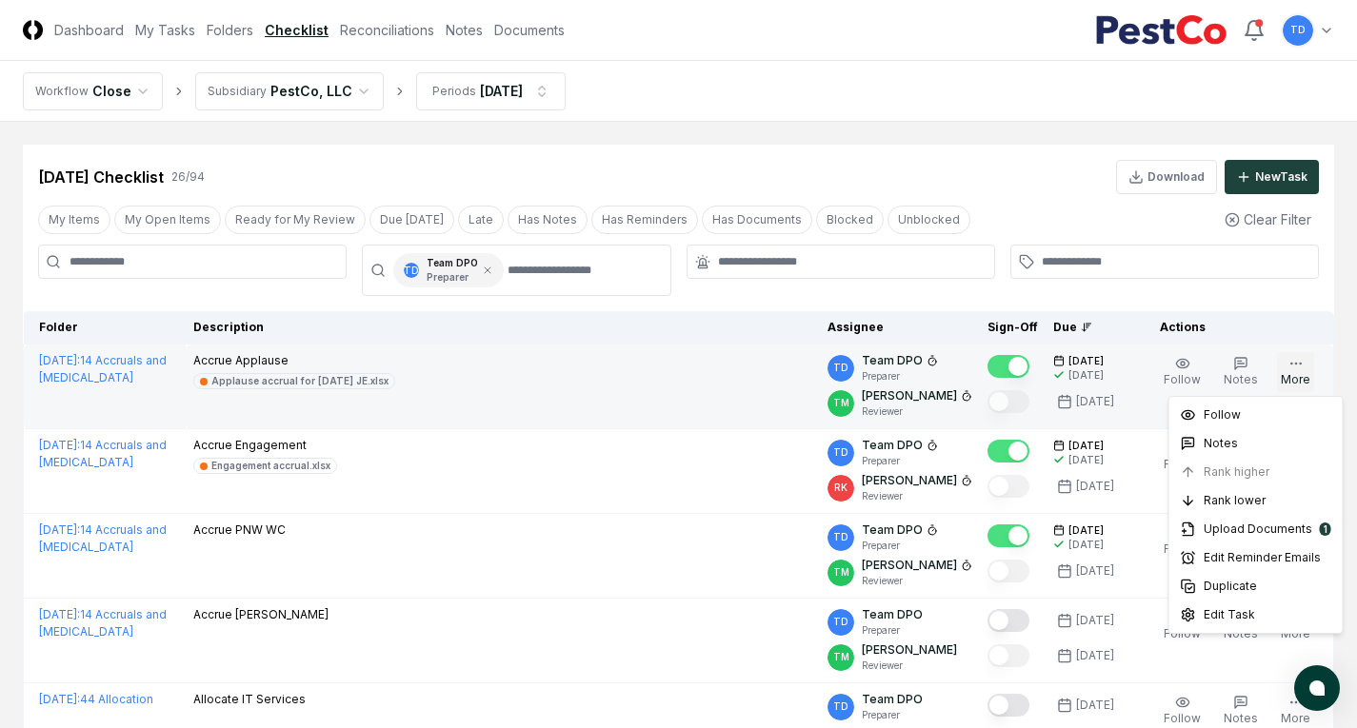
click at [1294, 371] on button "More" at bounding box center [1295, 372] width 37 height 40
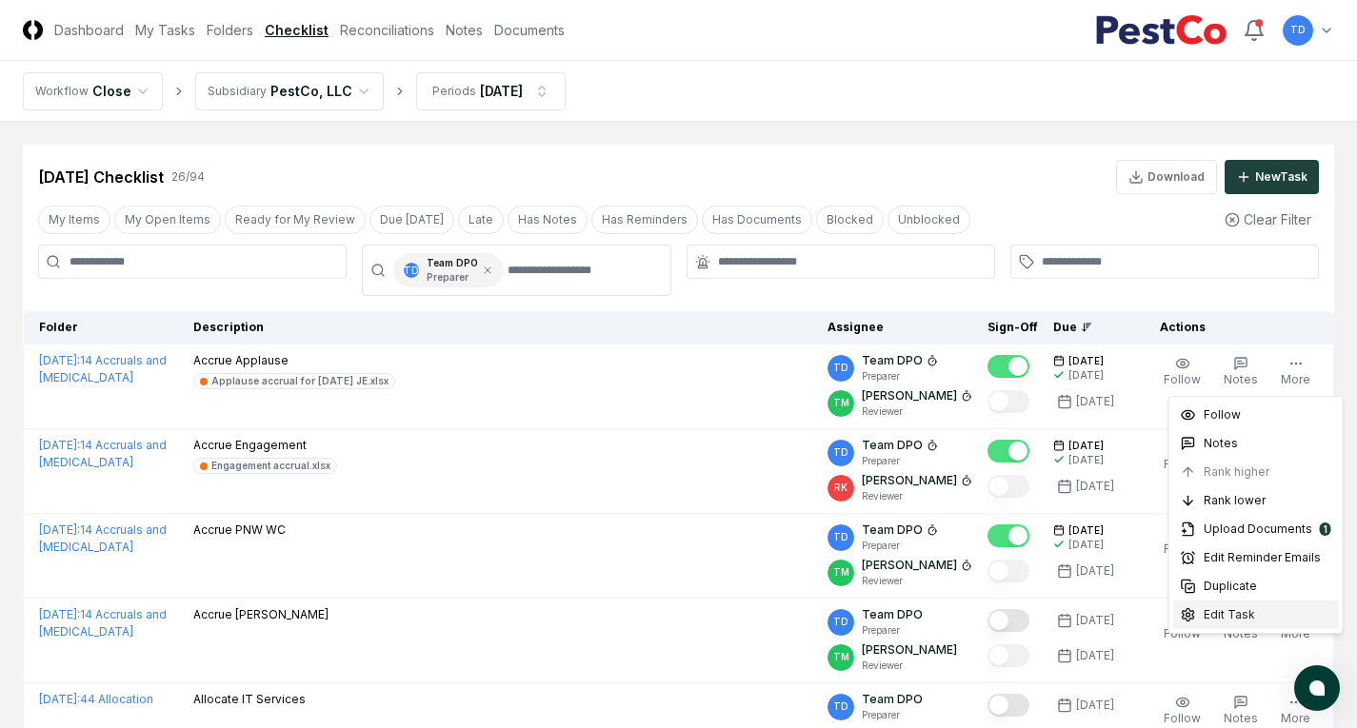
click at [1208, 617] on span "Edit Task" at bounding box center [1229, 615] width 51 height 17
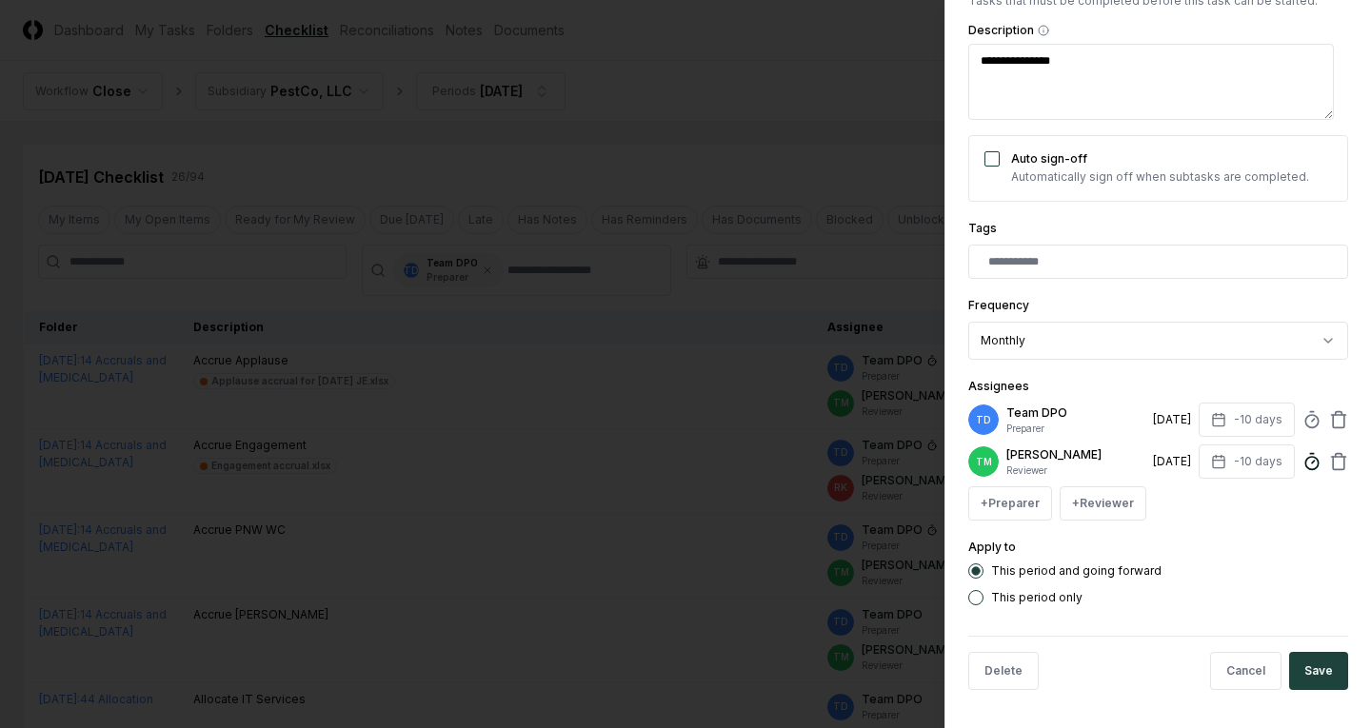
click at [1303, 456] on icon at bounding box center [1312, 461] width 19 height 19
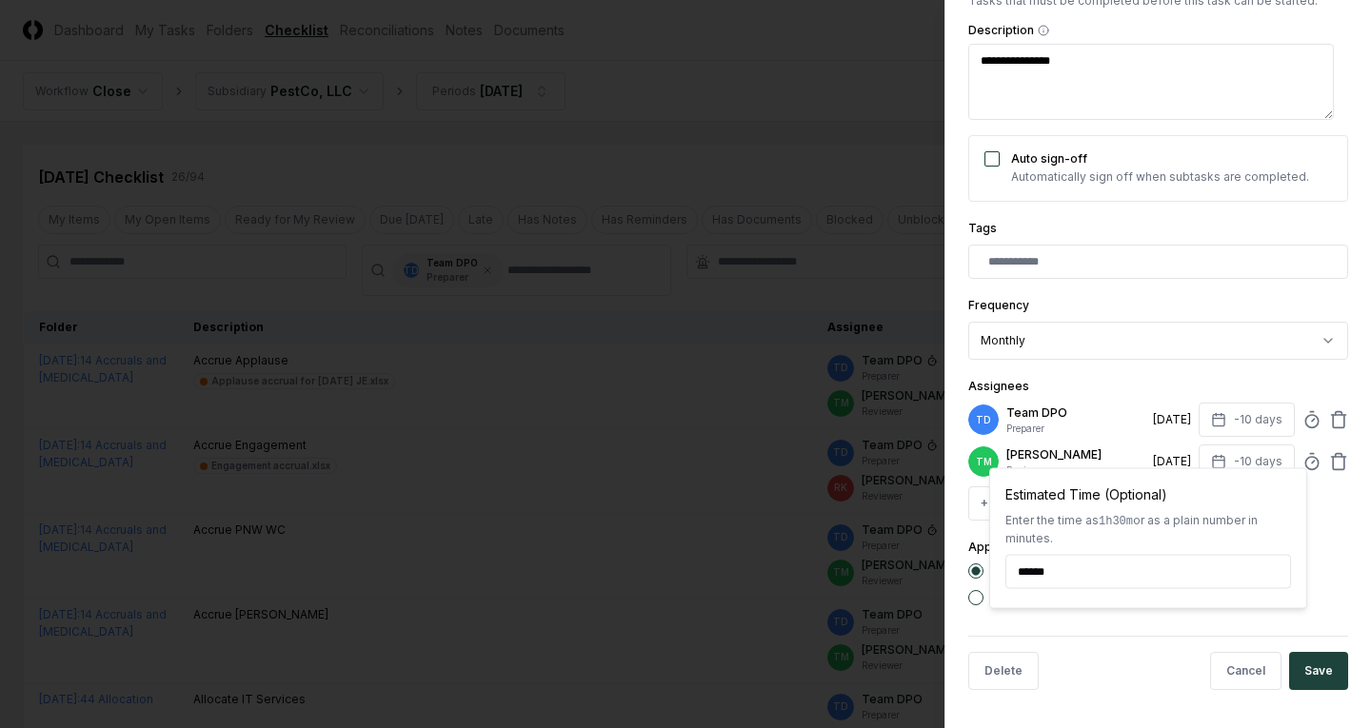
click at [1242, 375] on div "Assignees TD Team DPO Preparer [DATE] -10 days TM [PERSON_NAME] Reviewer [DATE]…" at bounding box center [1158, 448] width 380 height 146
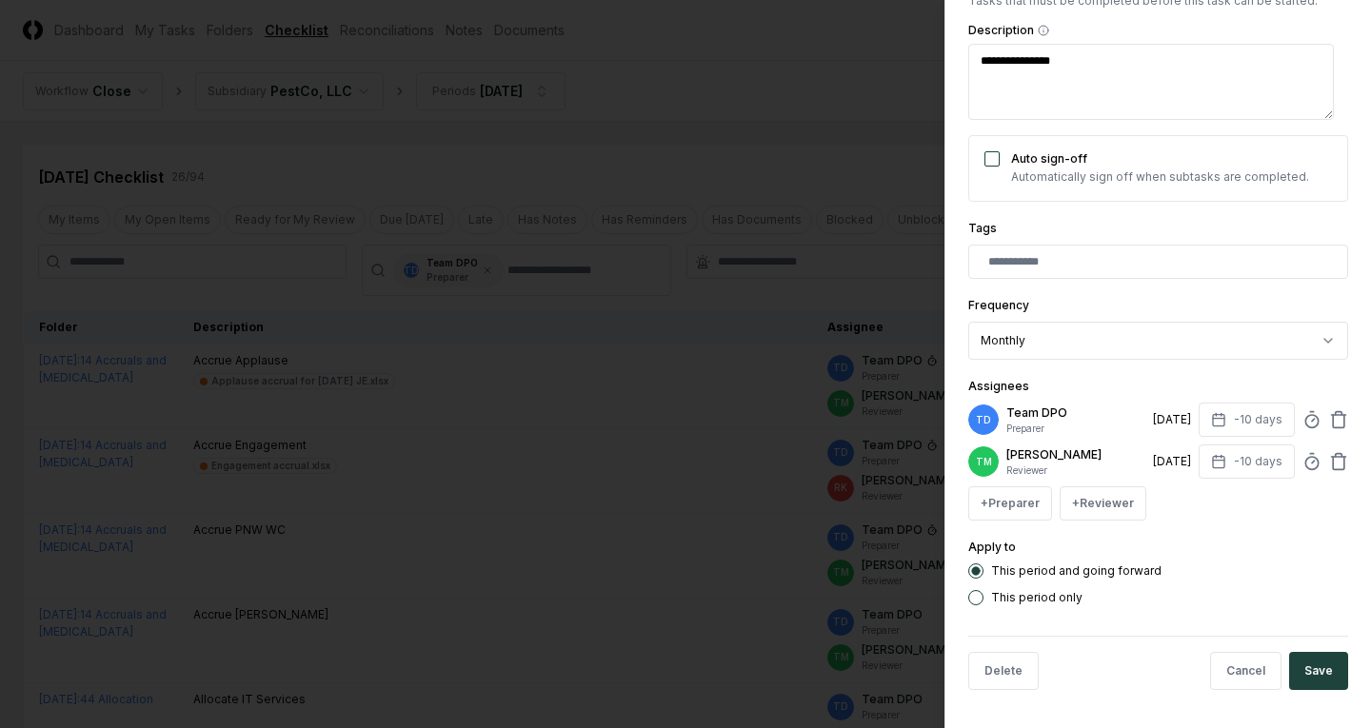
click at [813, 366] on div at bounding box center [685, 364] width 1371 height 728
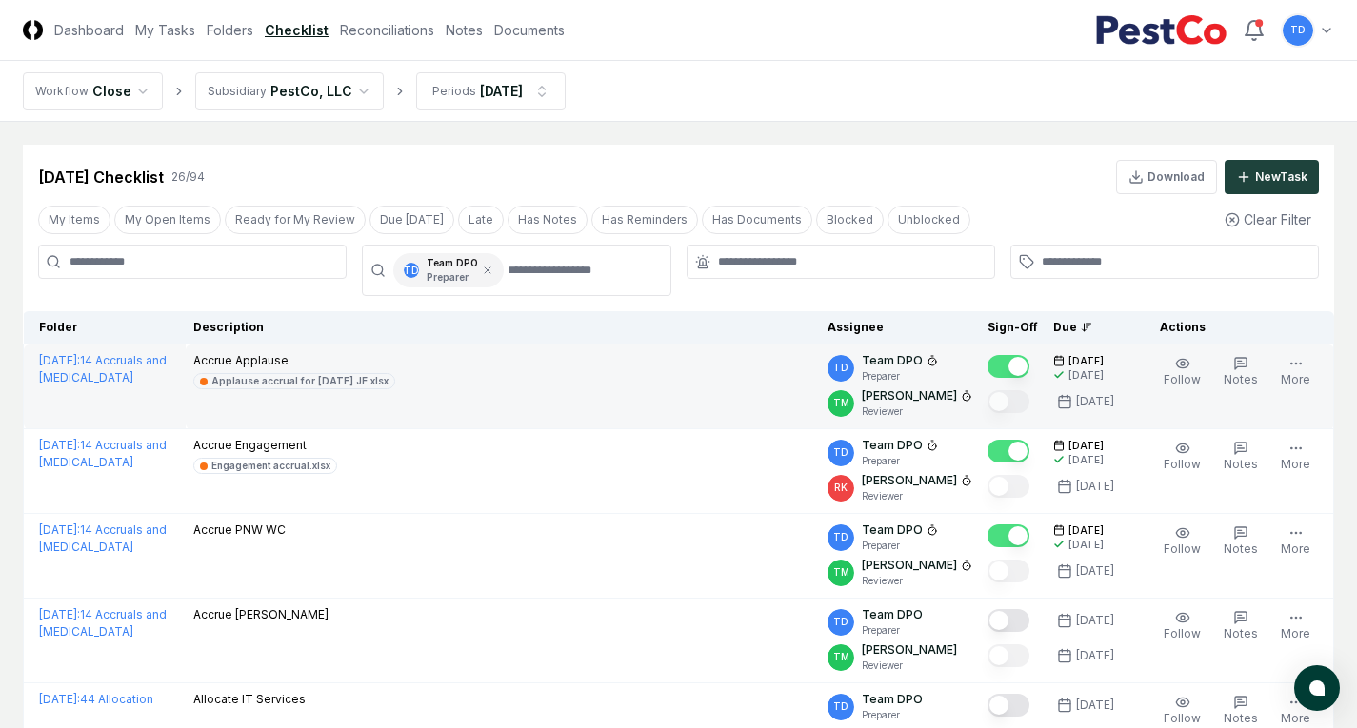
click at [927, 358] on icon at bounding box center [932, 360] width 11 height 11
click at [1294, 365] on icon "button" at bounding box center [1295, 363] width 15 height 15
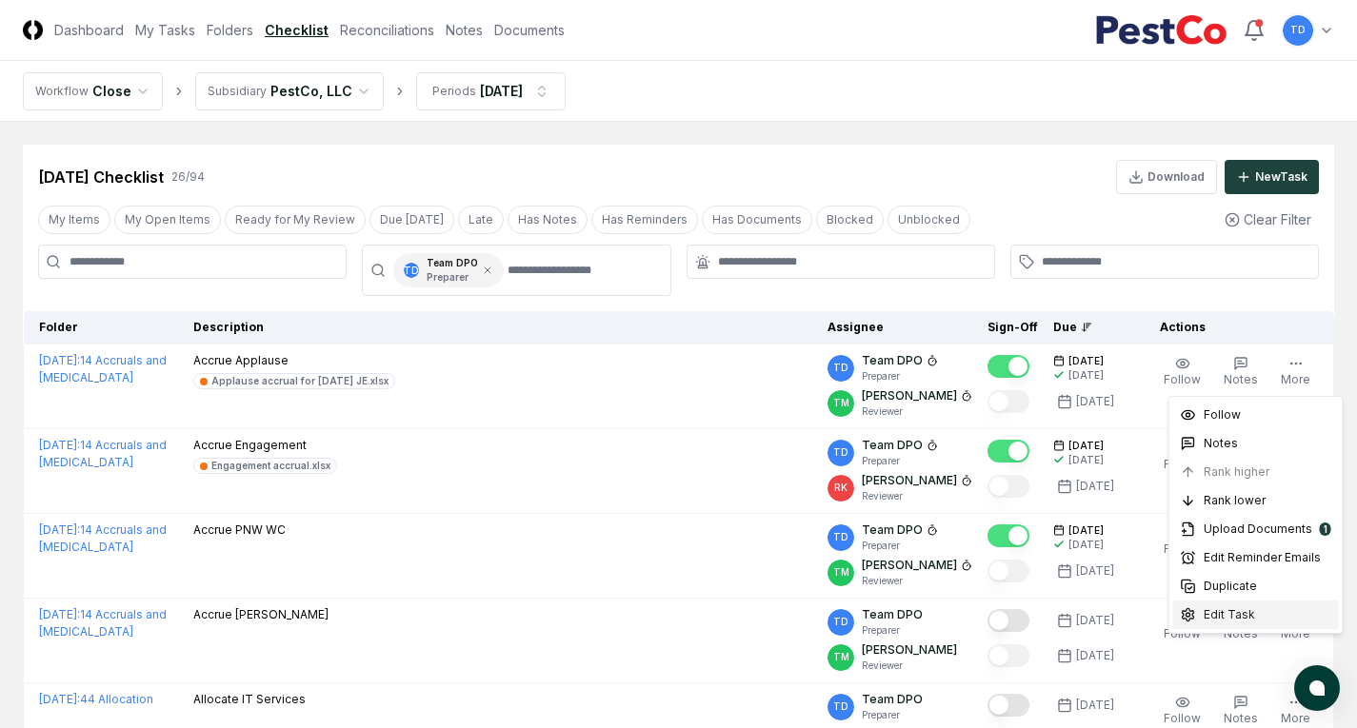
click at [1231, 622] on span "Edit Task" at bounding box center [1229, 615] width 51 height 17
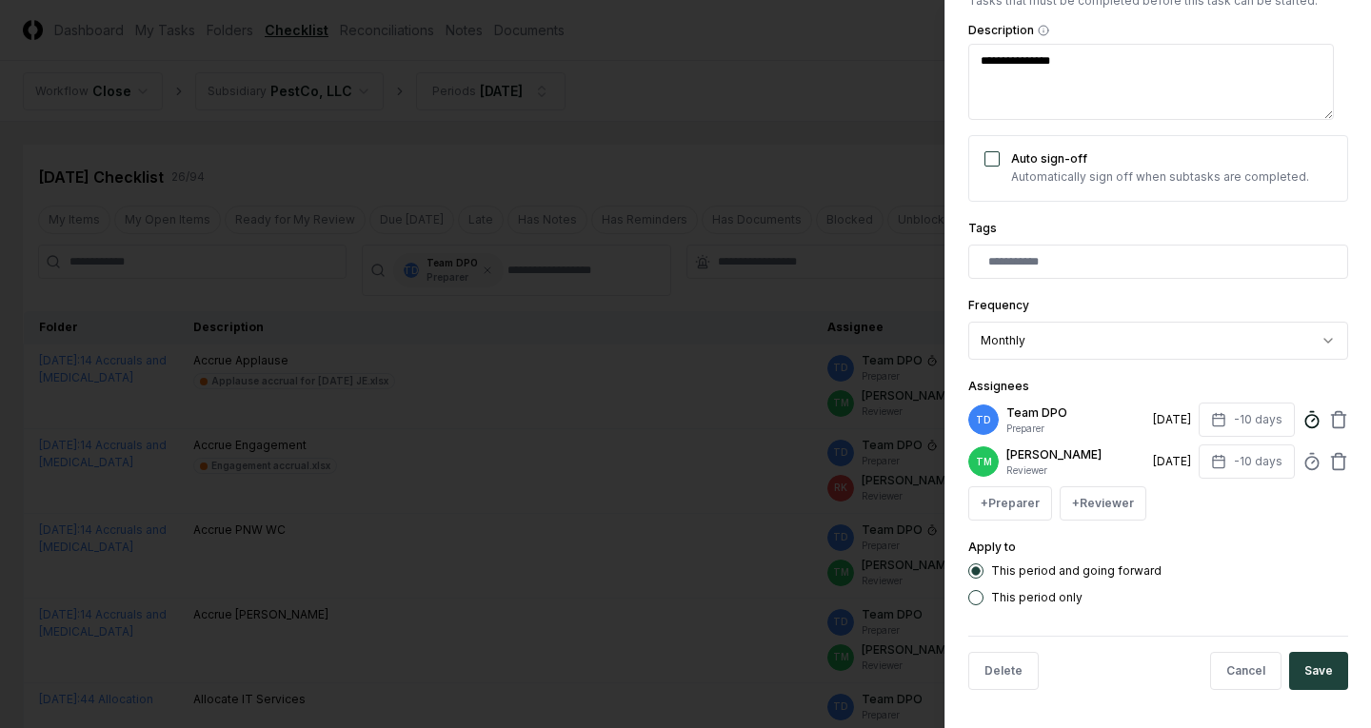
click at [1306, 415] on circle at bounding box center [1312, 421] width 12 height 12
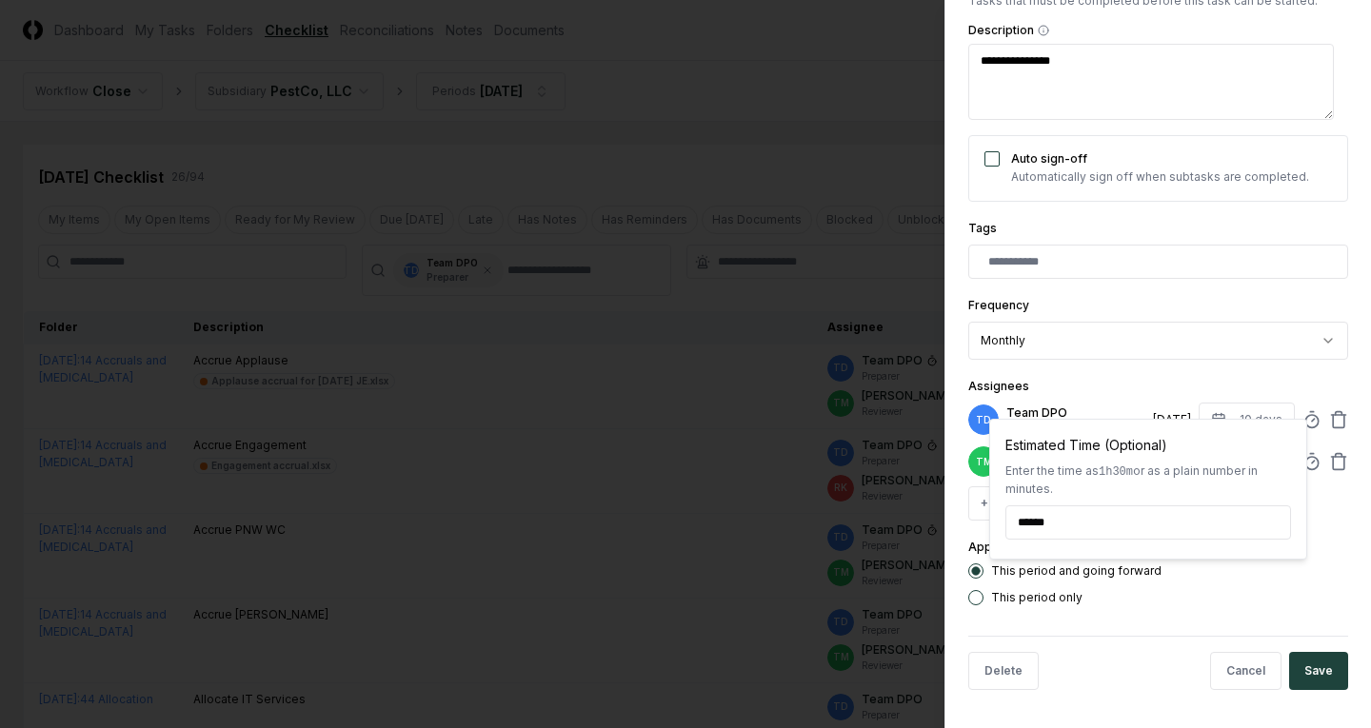
click at [1334, 524] on div "**********" at bounding box center [1158, 364] width 427 height 728
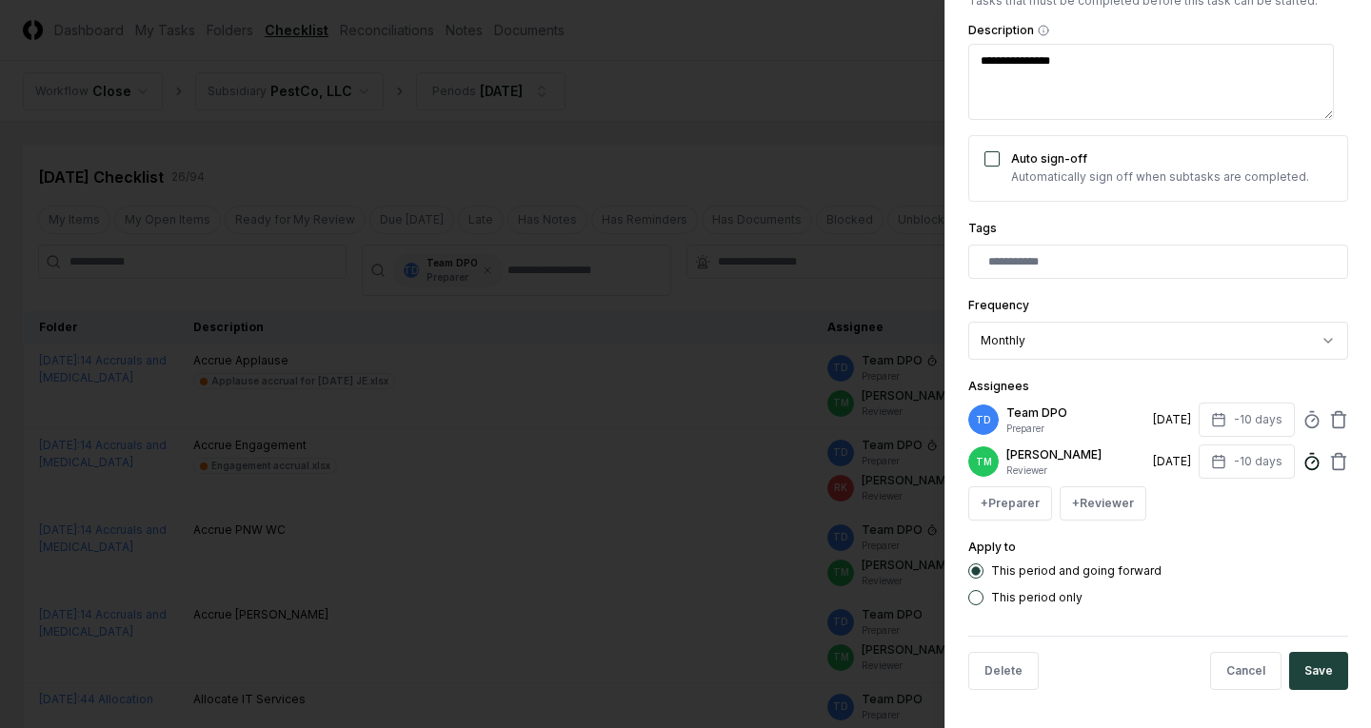
click at [1303, 458] on icon at bounding box center [1312, 461] width 19 height 19
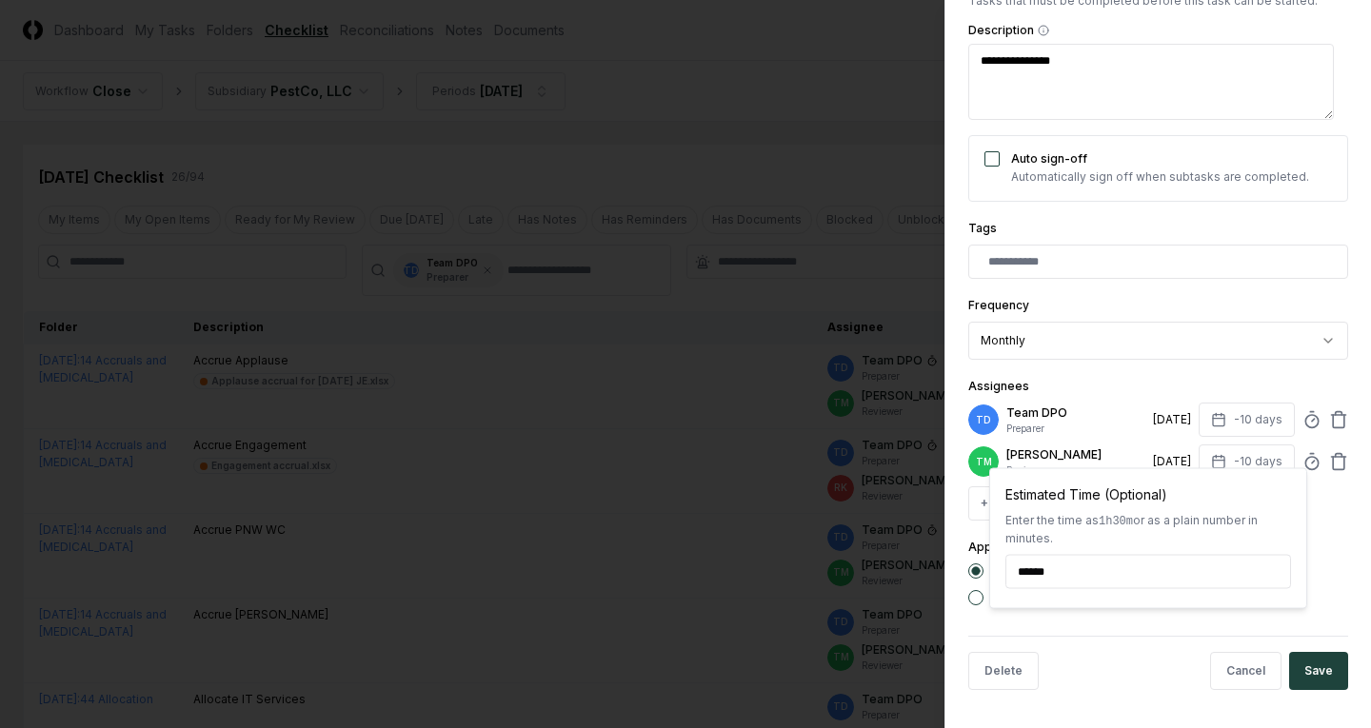
click at [1302, 485] on div "Estimated Time (Optional) Enter the time as 1h30m or as a plain number in minut…" at bounding box center [1148, 539] width 318 height 141
click at [1310, 517] on div "+ Preparer + Reviewer" at bounding box center [1158, 504] width 380 height 34
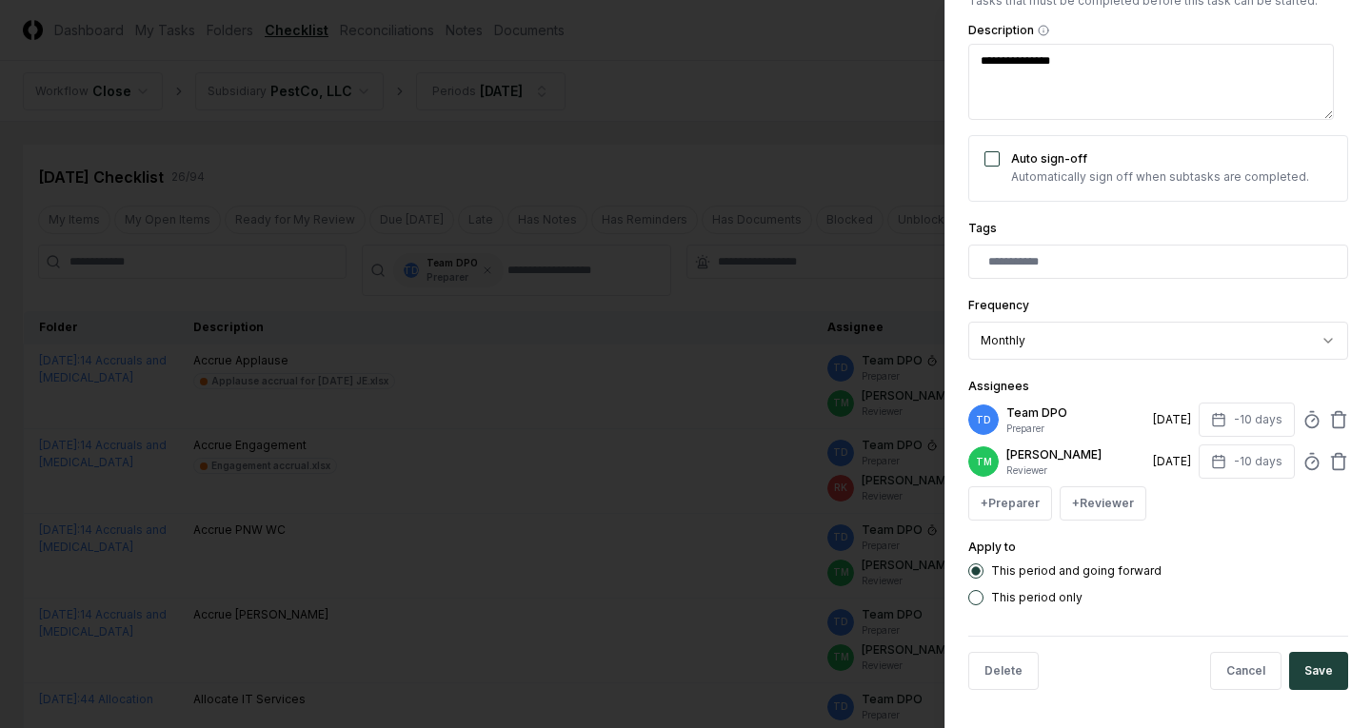
click at [1248, 649] on div "Delete Cancel Save" at bounding box center [1158, 671] width 380 height 70
click at [1245, 666] on button "Cancel" at bounding box center [1245, 671] width 71 height 38
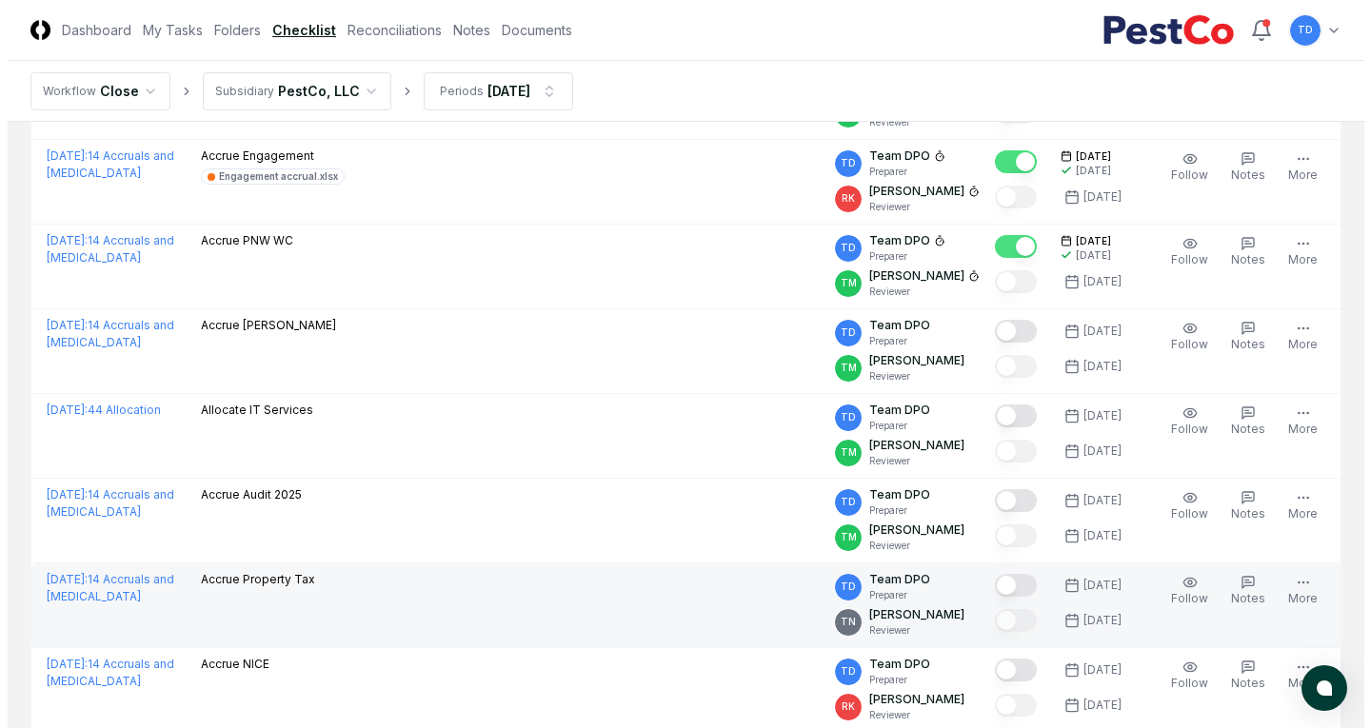
scroll to position [0, 0]
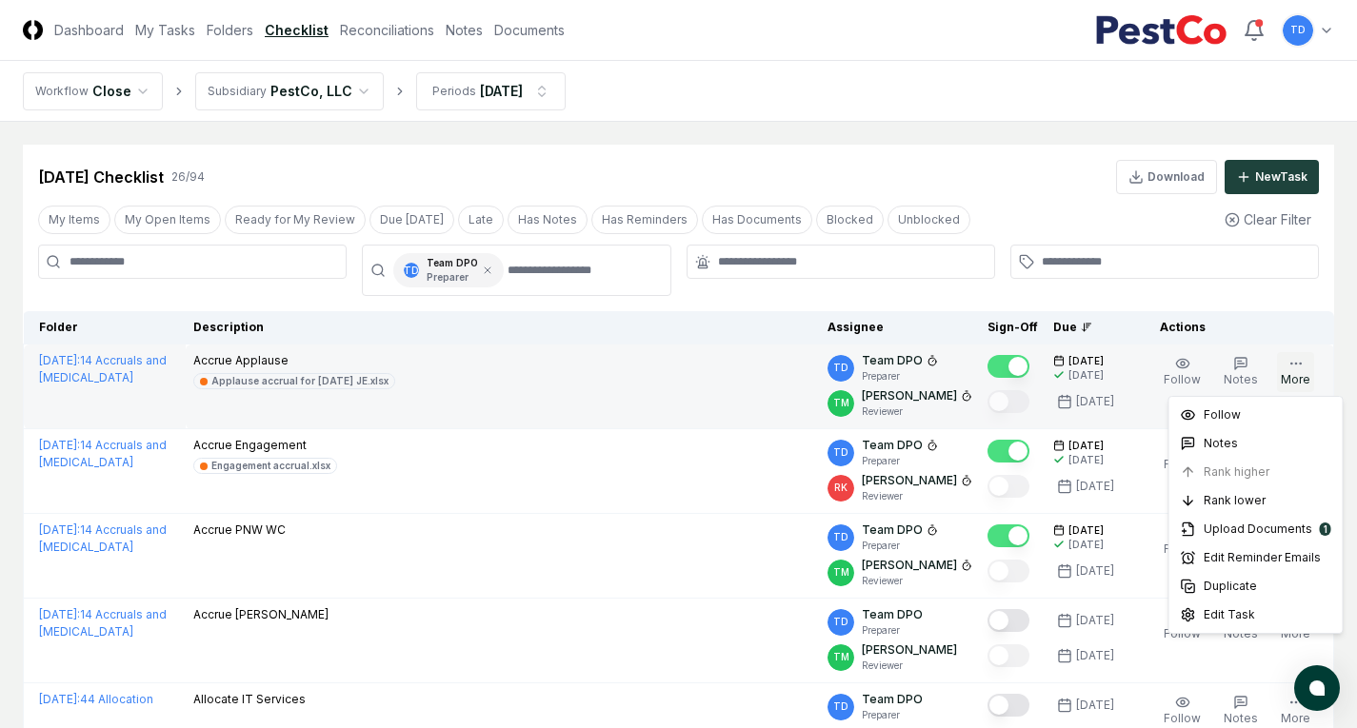
click at [1299, 369] on icon "button" at bounding box center [1295, 363] width 15 height 15
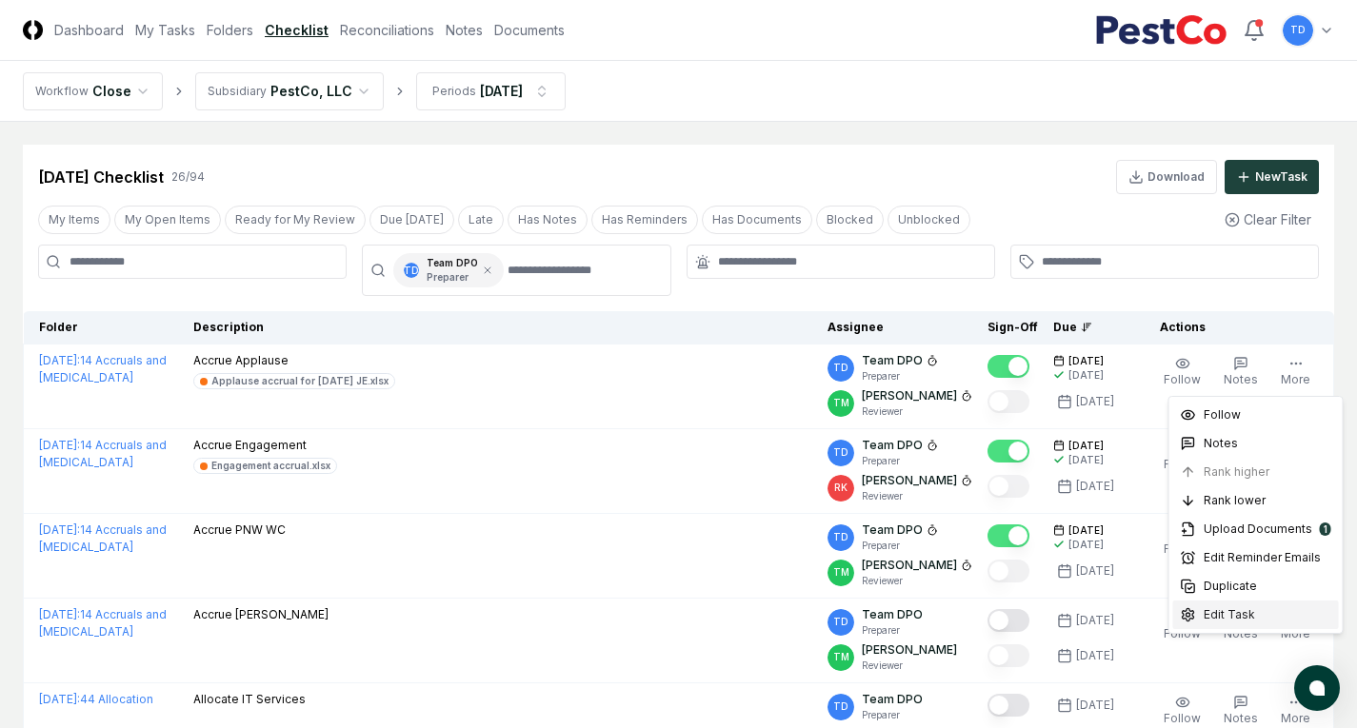
click at [1237, 623] on span "Edit Task" at bounding box center [1229, 615] width 51 height 17
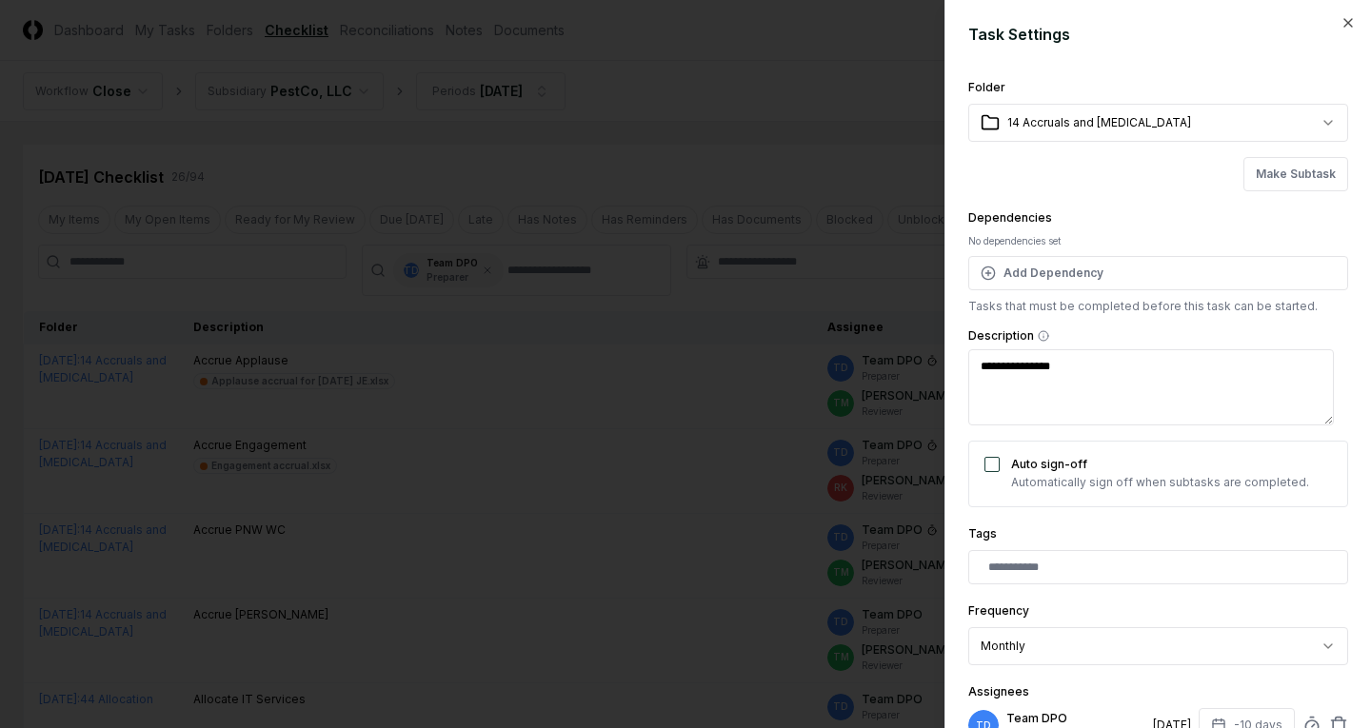
scroll to position [302, 0]
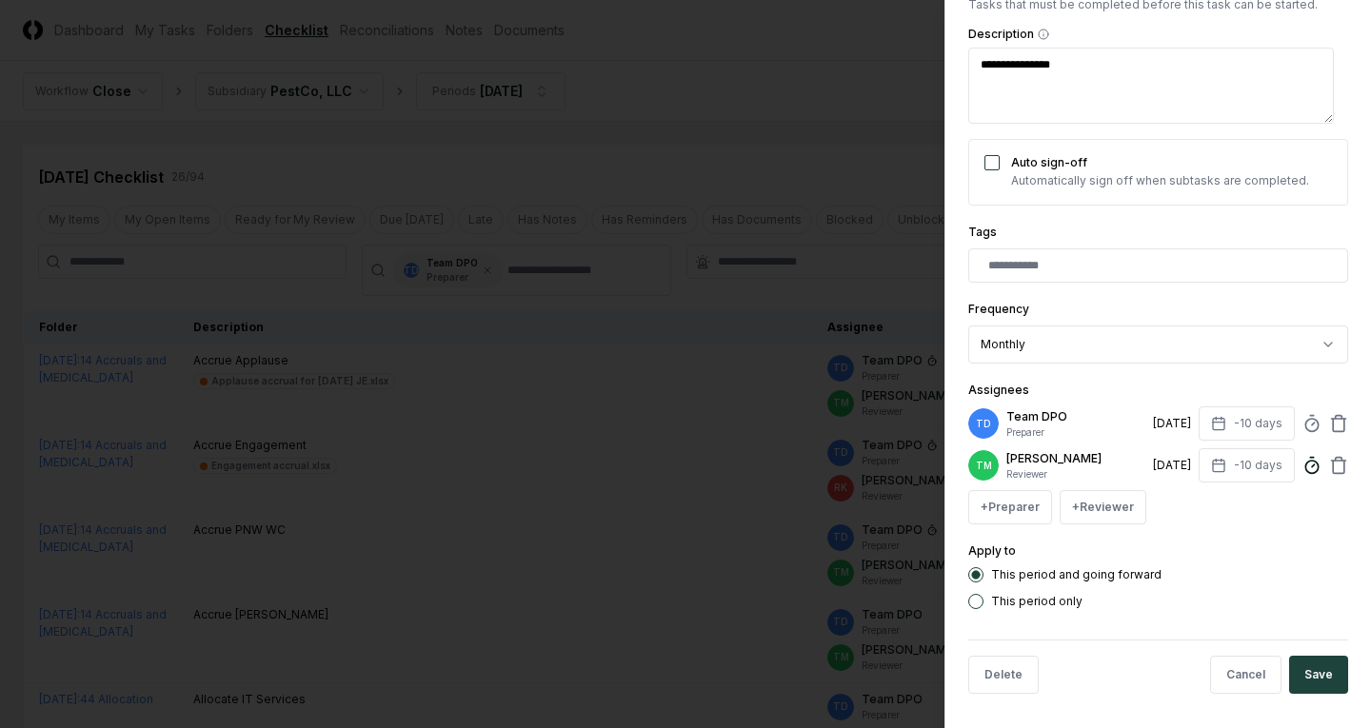
click at [1303, 472] on icon at bounding box center [1312, 465] width 19 height 19
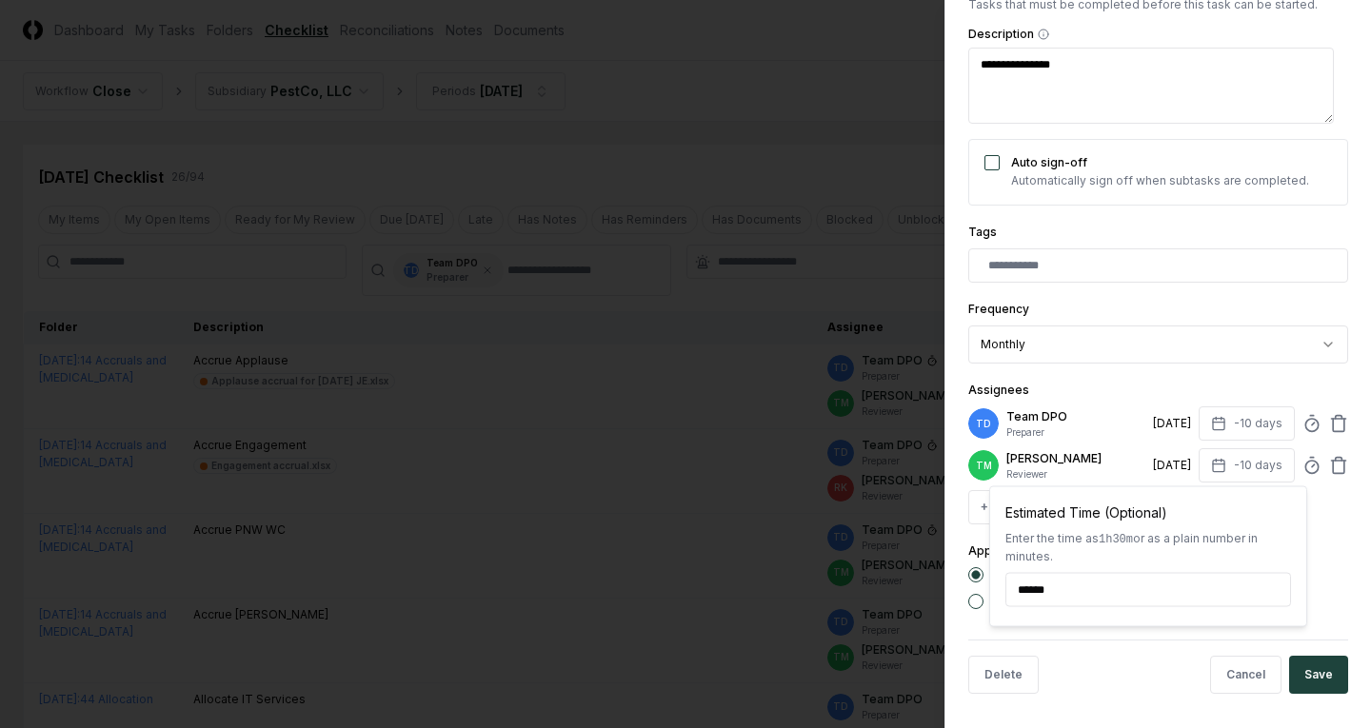
click at [1044, 588] on input "******" at bounding box center [1149, 590] width 286 height 34
type input "******"
click at [1067, 383] on div "Assignees TD Team DPO Preparer [DATE] -10 days TM [PERSON_NAME] Reviewer [DATE]…" at bounding box center [1158, 452] width 380 height 146
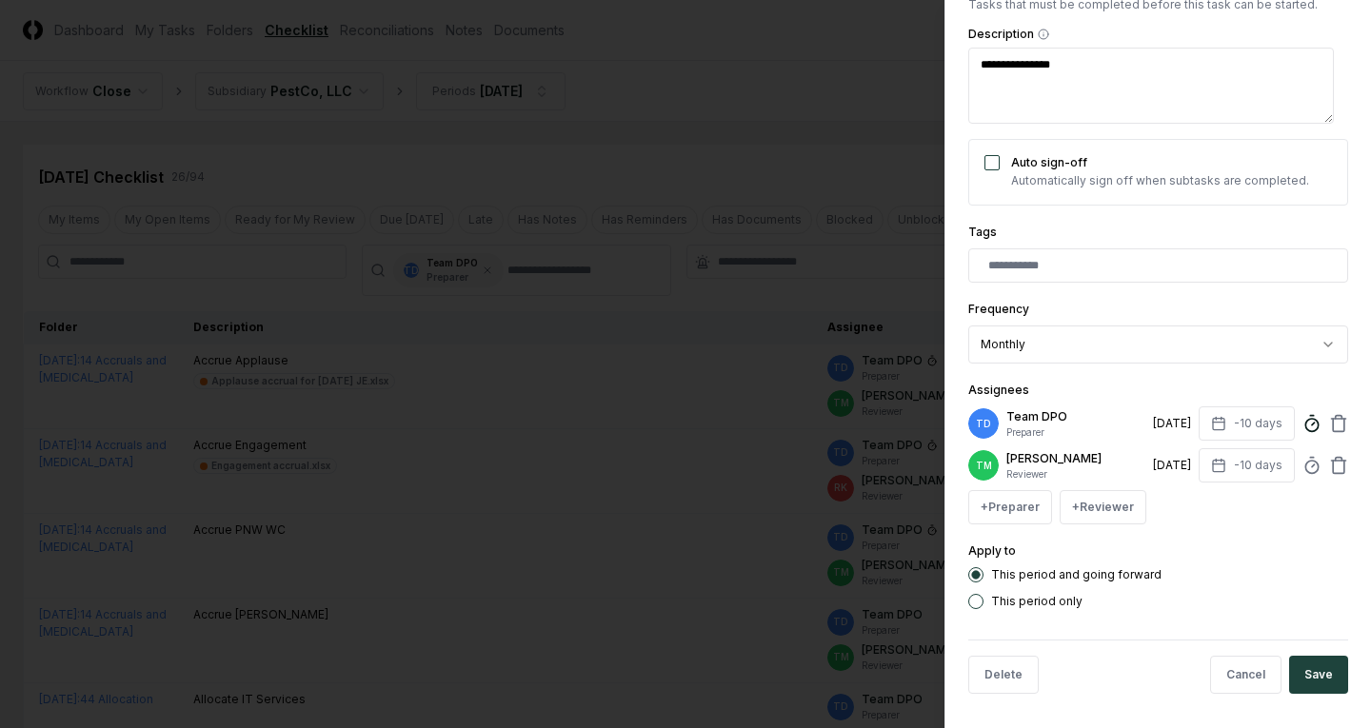
click at [1303, 429] on icon at bounding box center [1312, 423] width 19 height 19
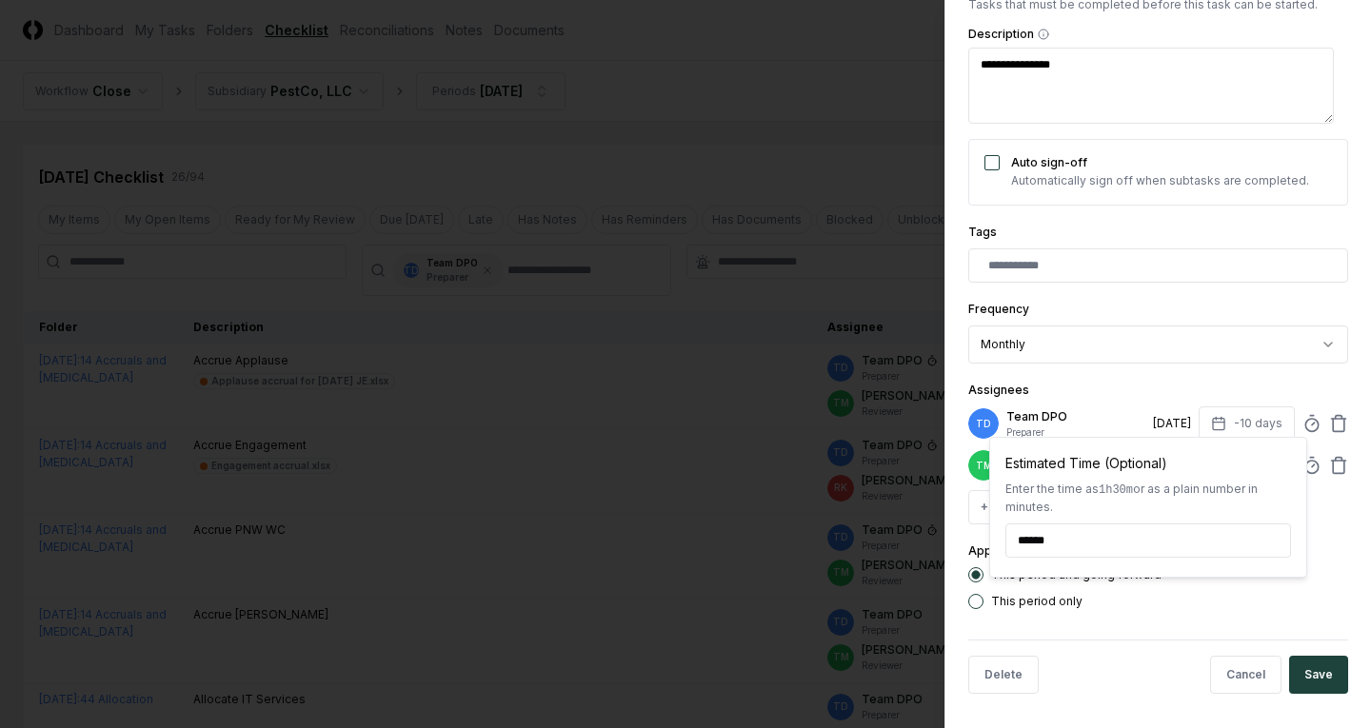
click at [1248, 609] on div "This period only" at bounding box center [1158, 601] width 380 height 15
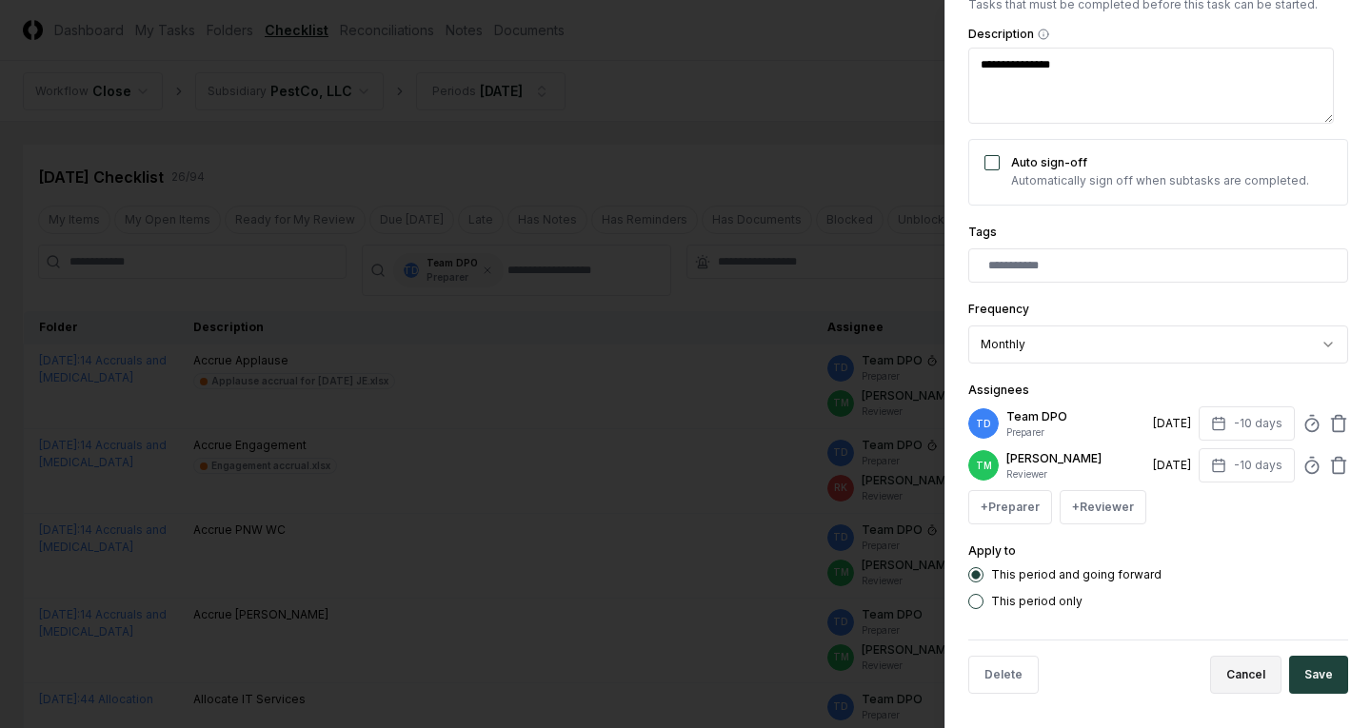
click at [1239, 685] on button "Cancel" at bounding box center [1245, 675] width 71 height 38
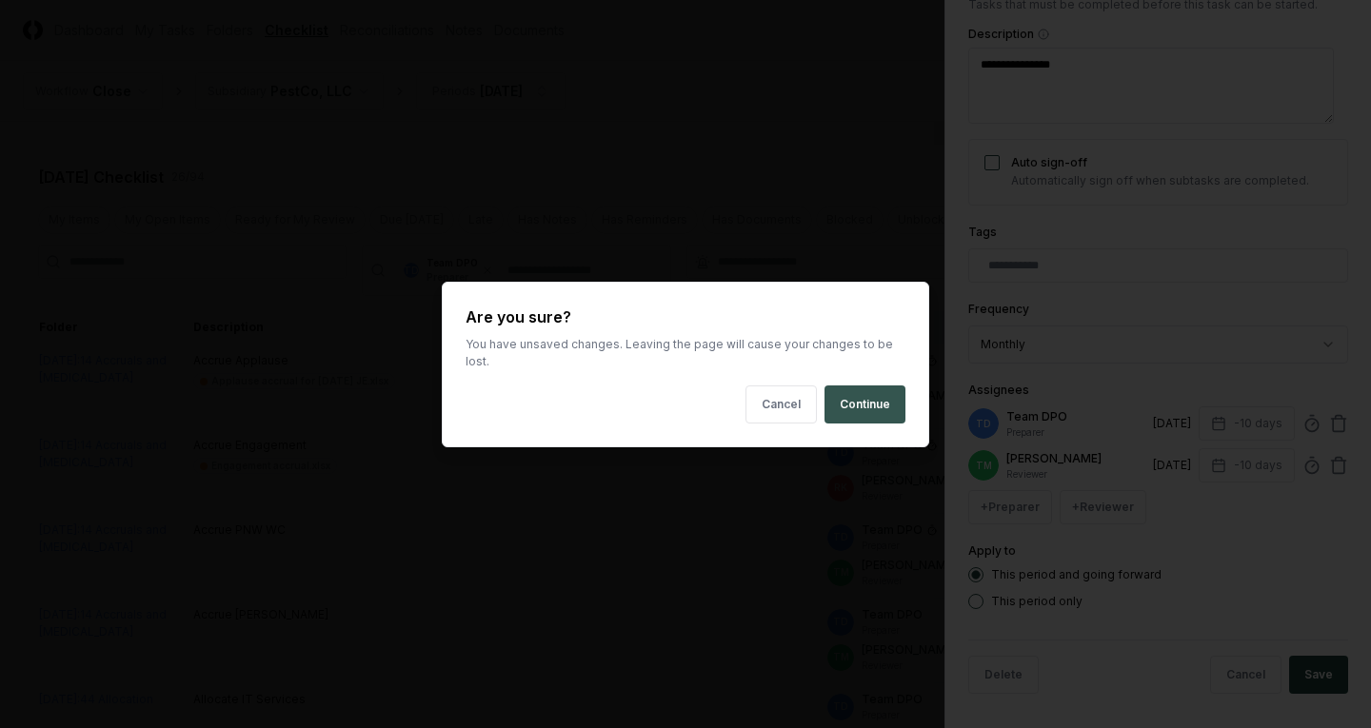
click at [867, 392] on button "Continue" at bounding box center [865, 405] width 81 height 38
